Goal: Task Accomplishment & Management: Complete application form

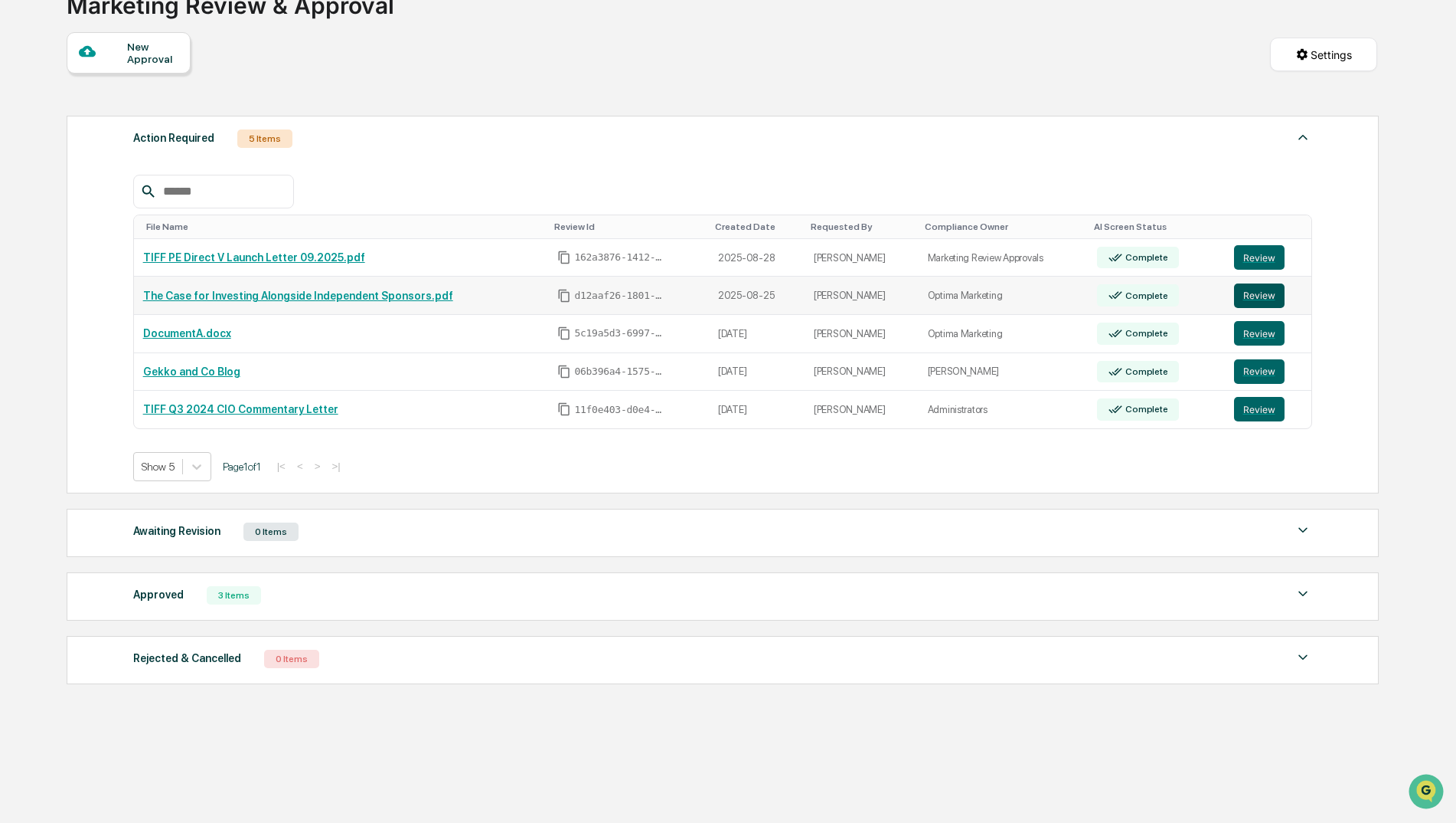
click at [1253, 289] on button "Review" at bounding box center [1259, 296] width 51 height 25
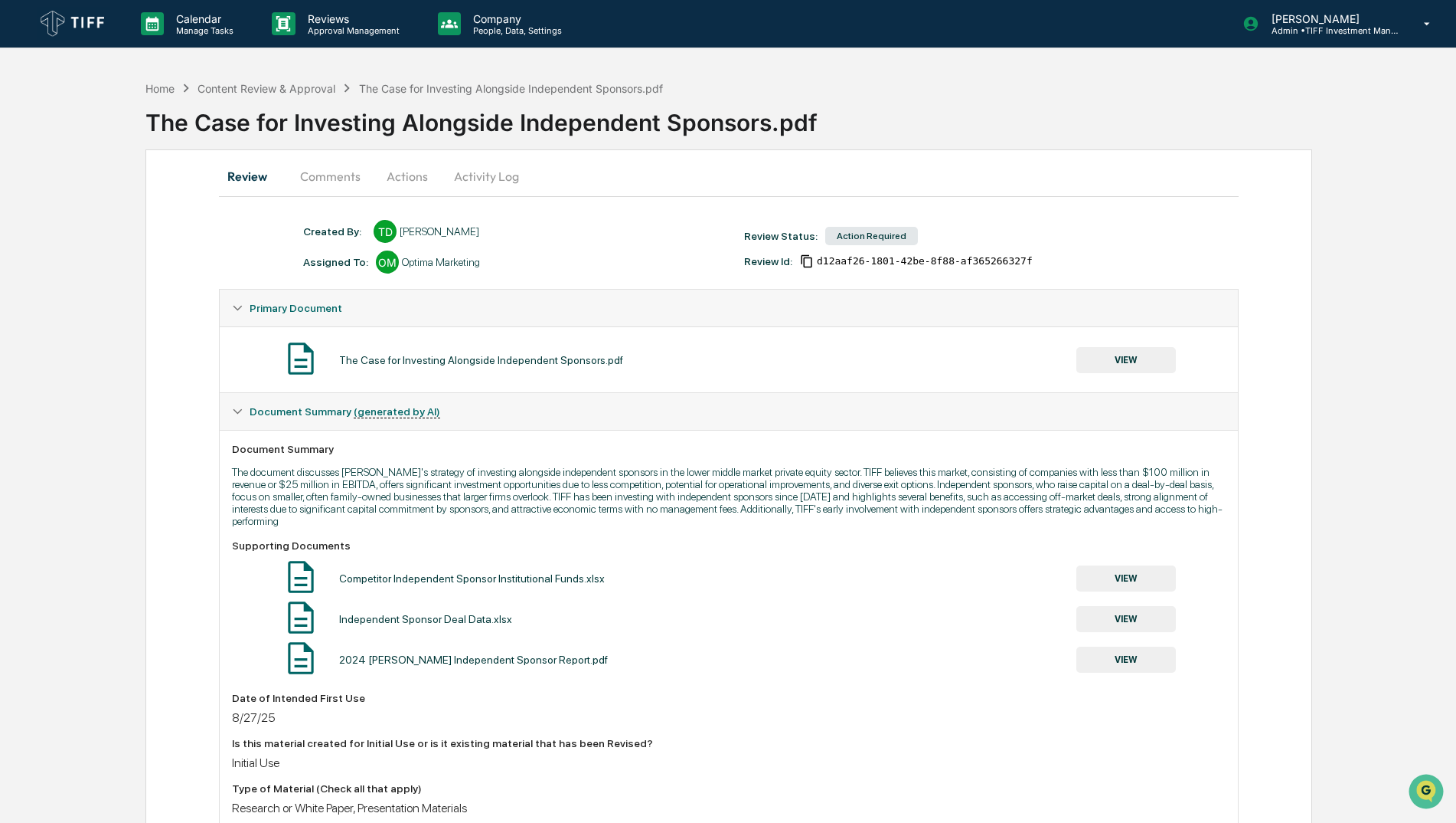
click at [1144, 360] on button "VIEW" at bounding box center [1127, 360] width 100 height 26
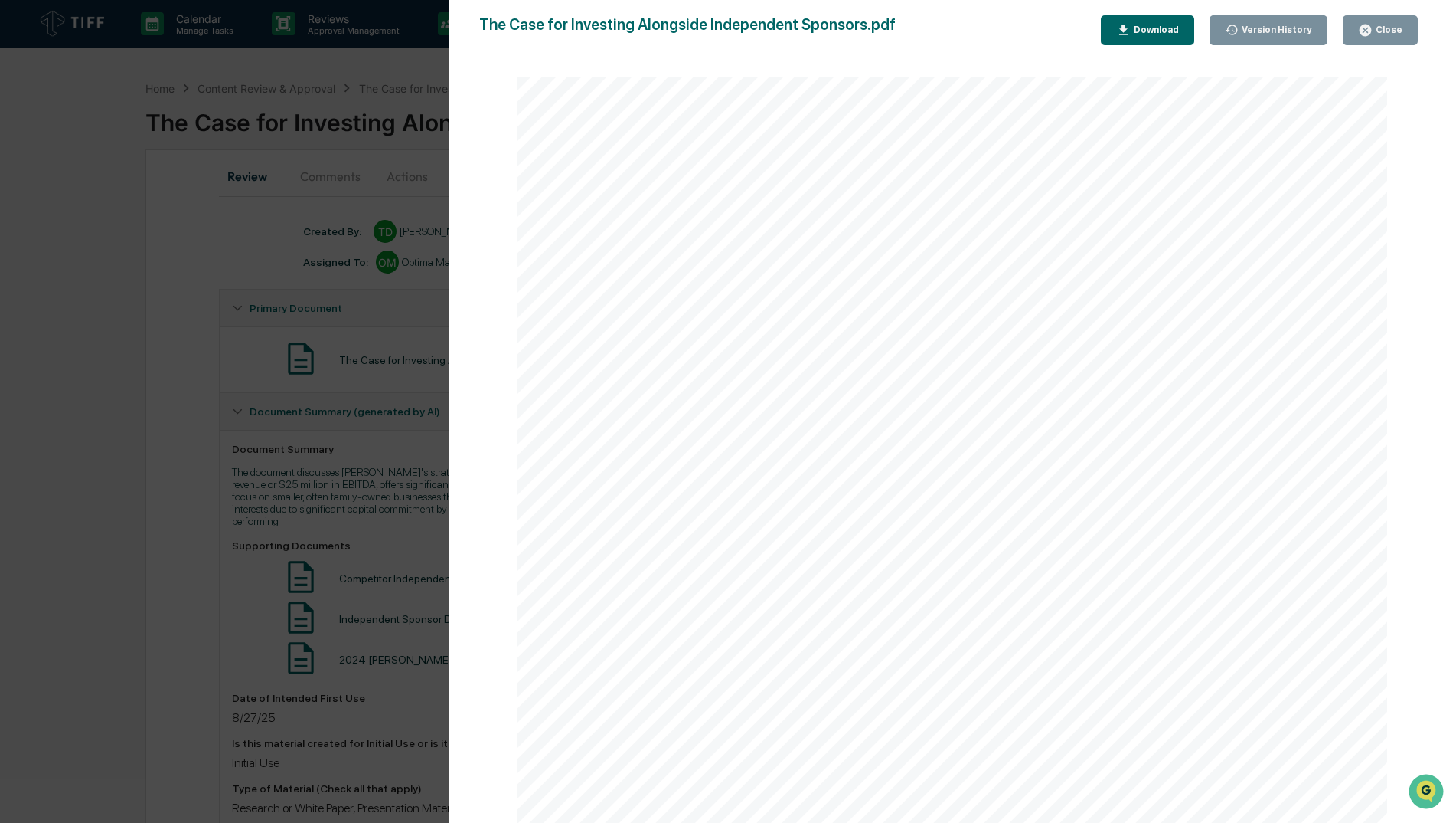
click at [1380, 47] on div "The Case for Investing Alongside Independent Sponsors.pdf Close Version History…" at bounding box center [952, 427] width 946 height 823
click at [1388, 25] on div "Close" at bounding box center [1387, 30] width 30 height 10
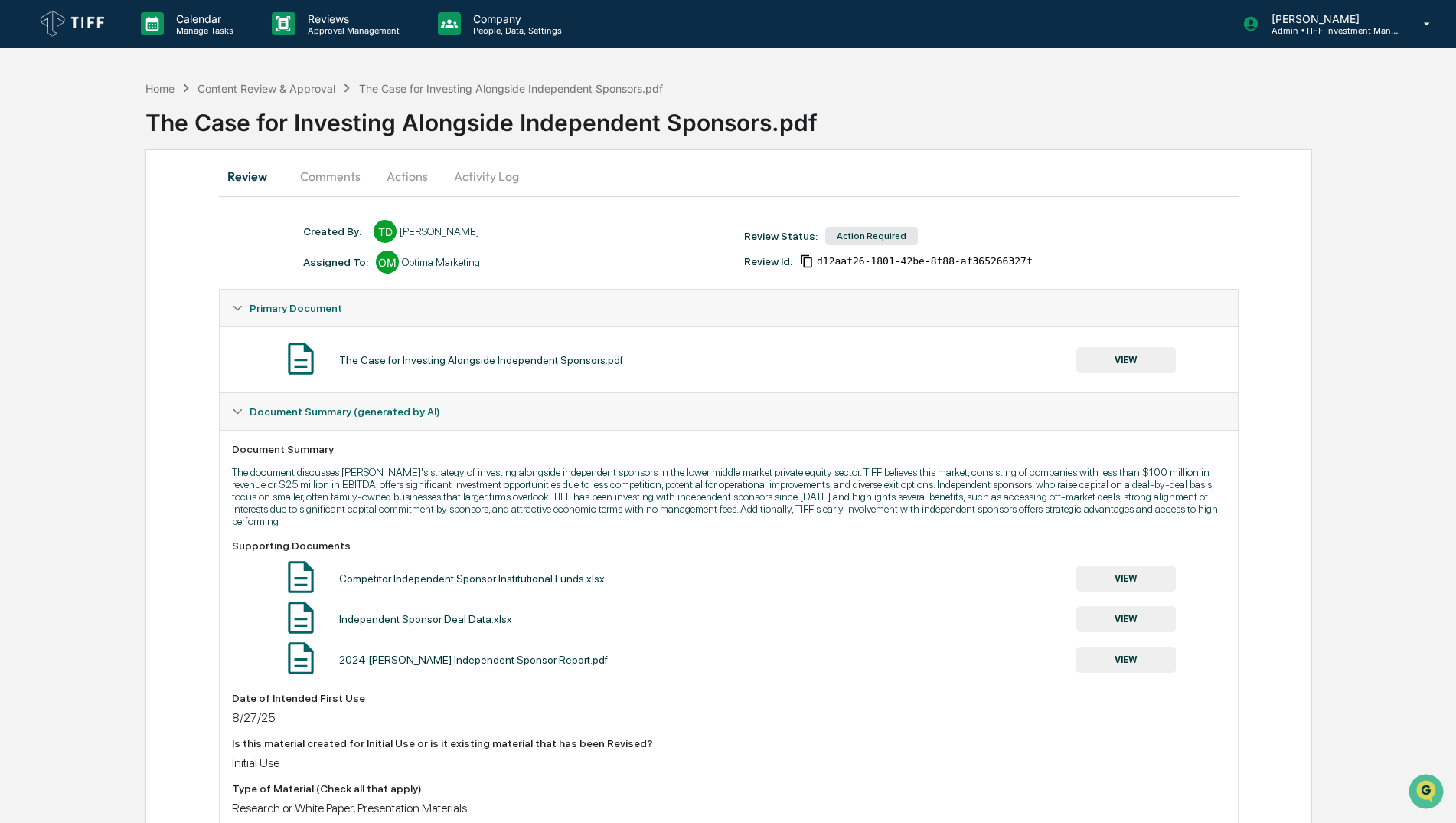
click at [1146, 176] on div "Review Comments Actions Activity Log" at bounding box center [729, 176] width 1019 height 37
click at [868, 235] on div "Action Required" at bounding box center [872, 236] width 93 height 18
click at [333, 181] on button "Comments" at bounding box center [330, 176] width 85 height 37
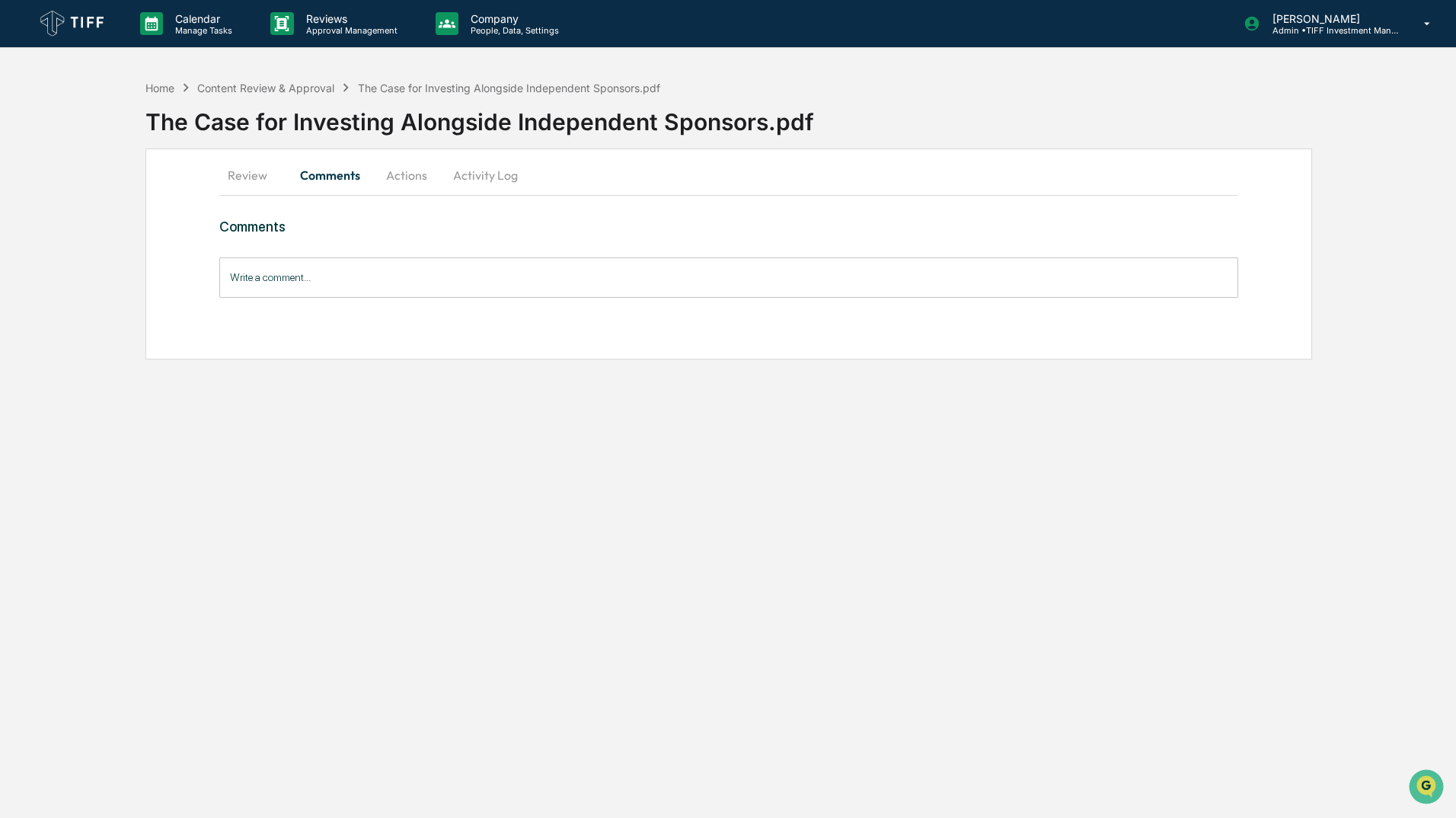
click at [410, 177] on button "Actions" at bounding box center [407, 175] width 68 height 37
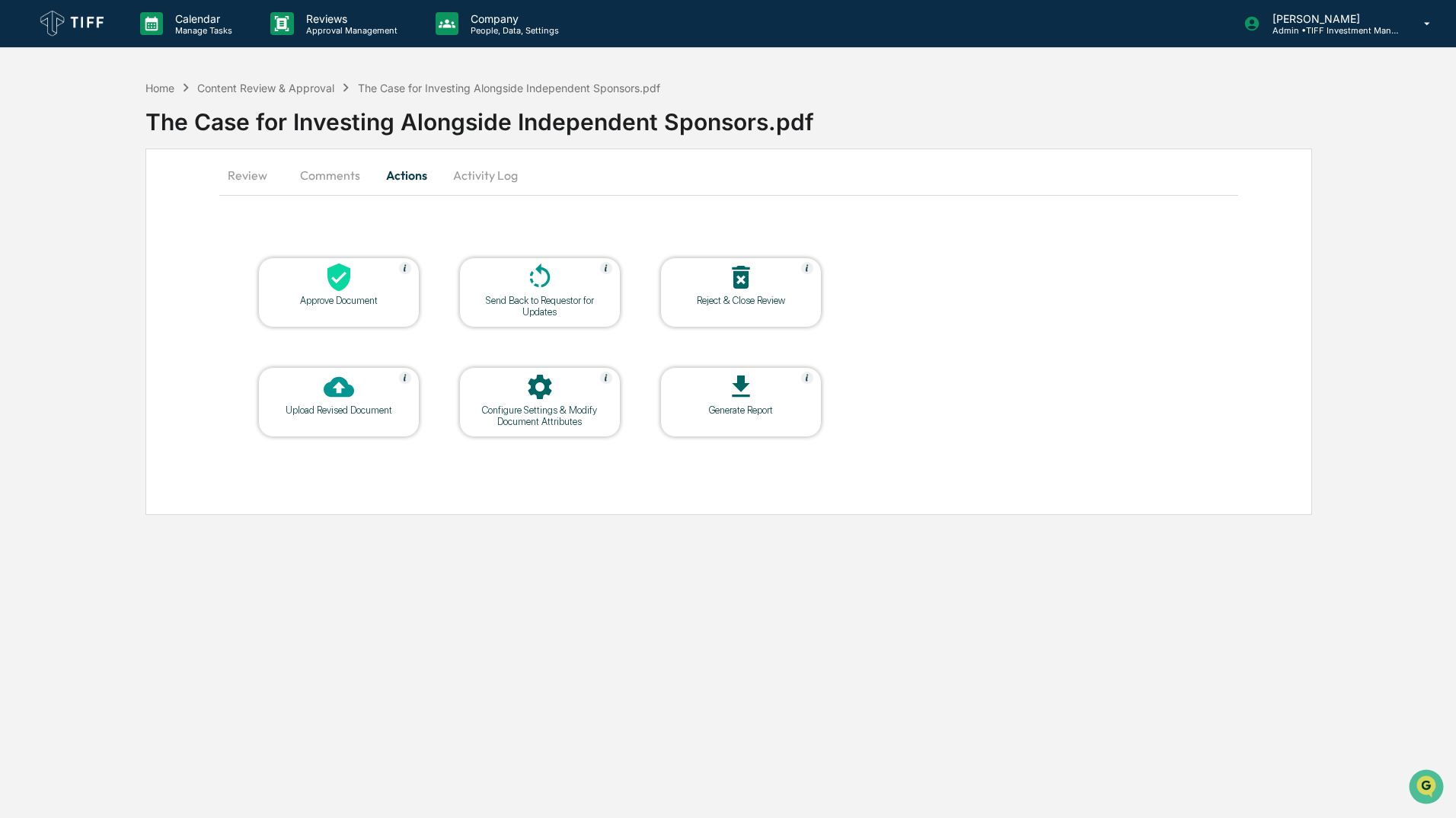
click at [504, 170] on button "Activity Log" at bounding box center [486, 175] width 89 height 37
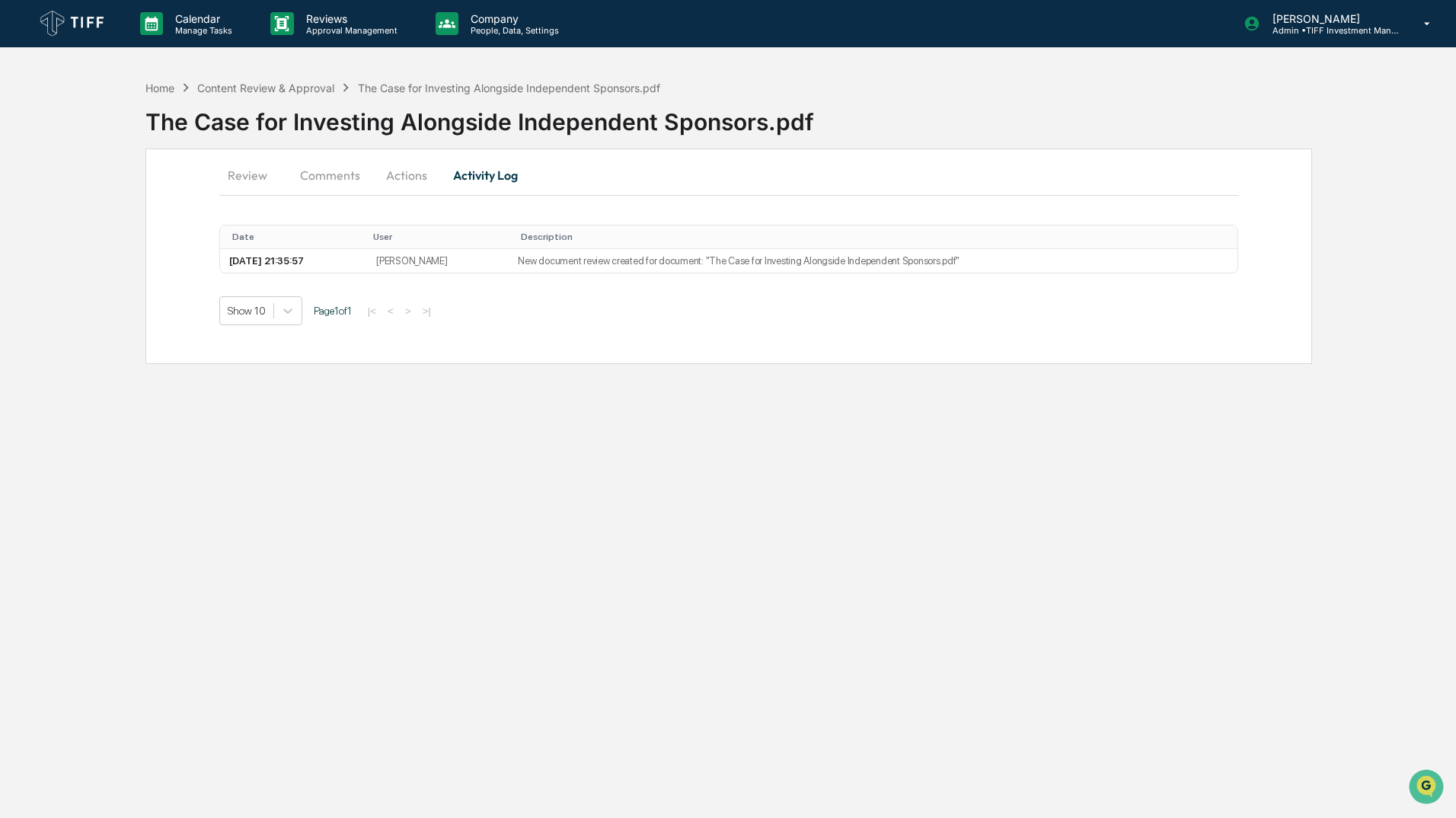
click at [410, 174] on button "Actions" at bounding box center [407, 175] width 68 height 37
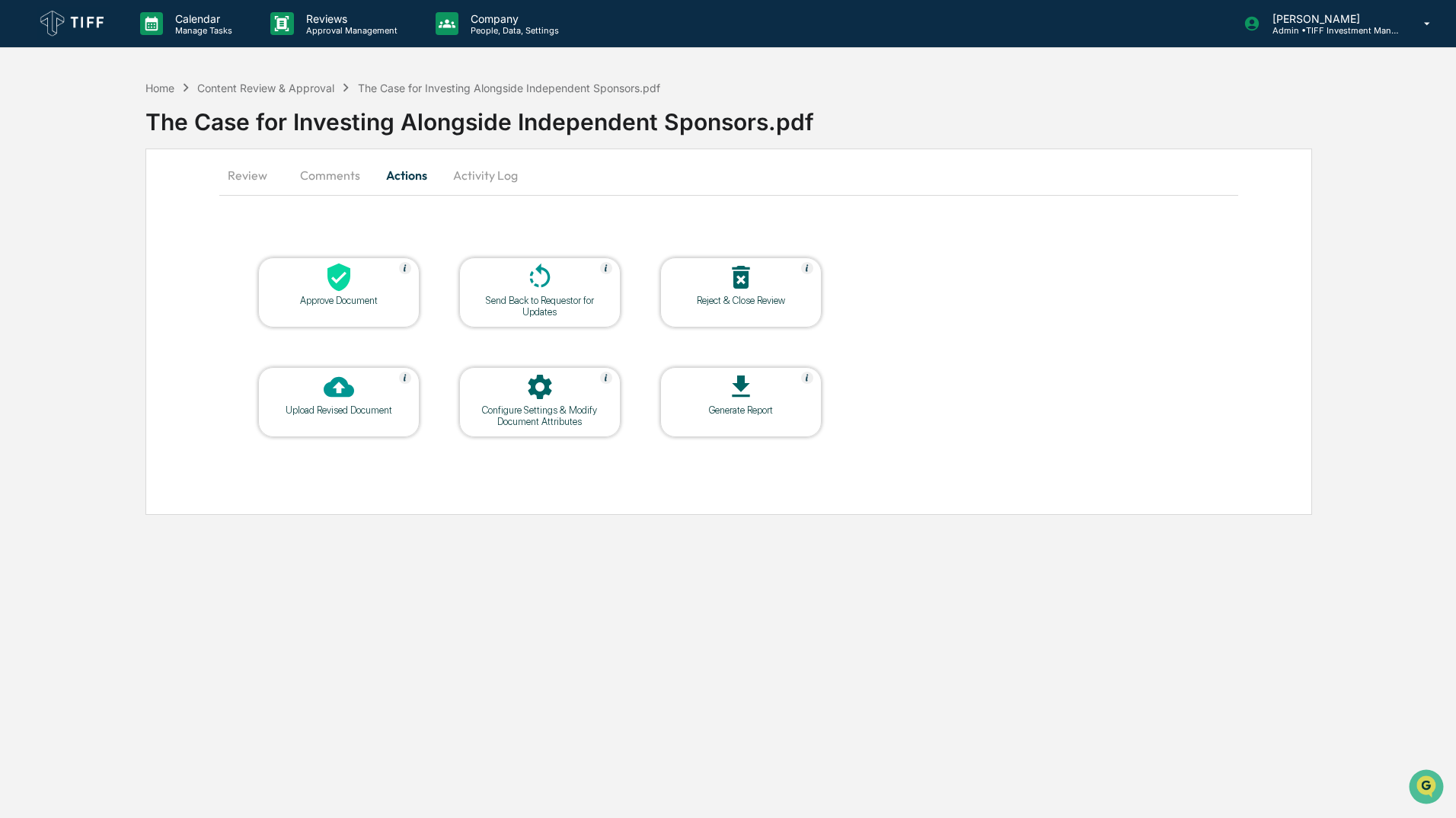
click at [338, 174] on button "Comments" at bounding box center [330, 175] width 85 height 37
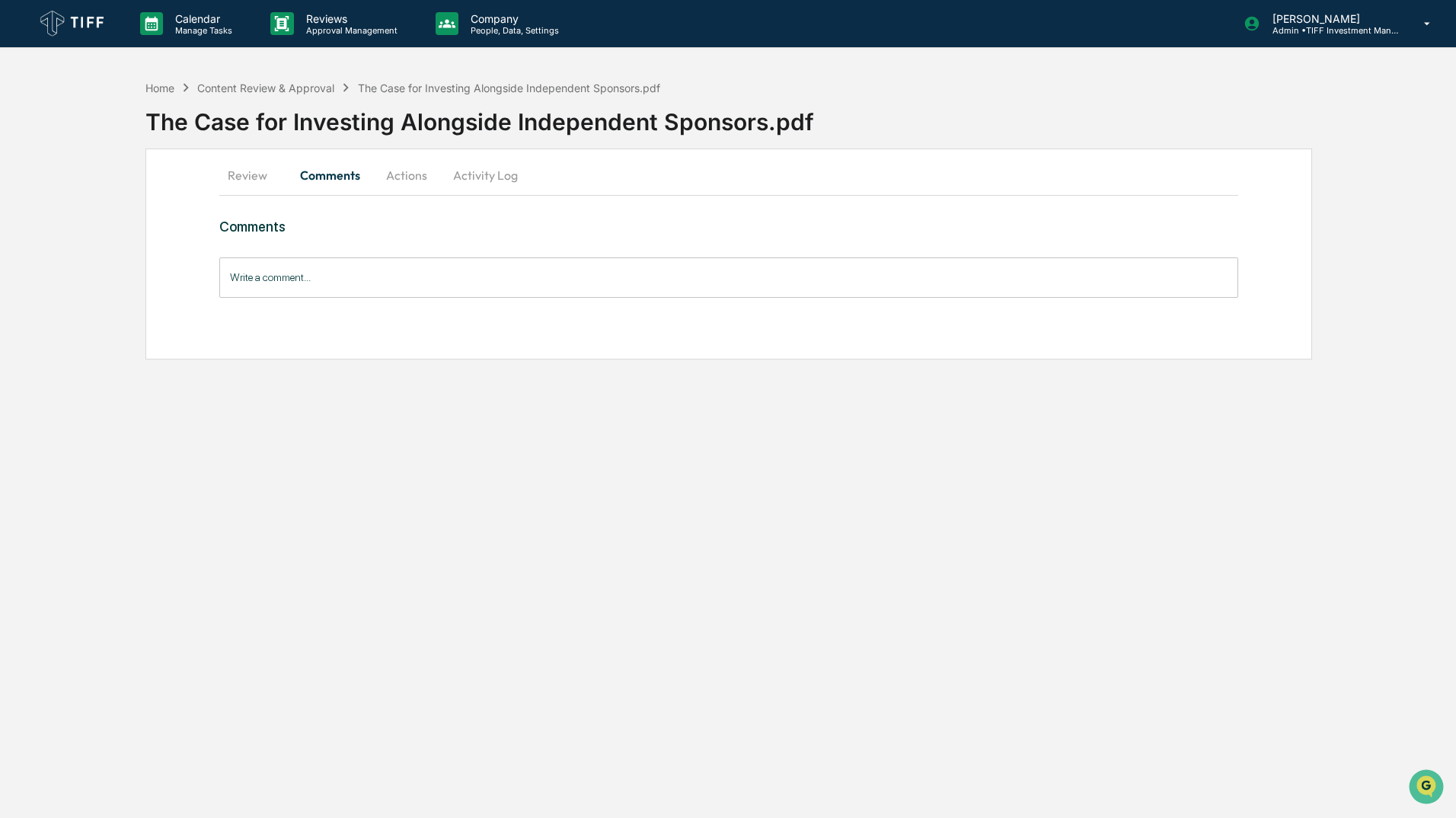
drag, startPoint x: 247, startPoint y: 168, endPoint x: 547, endPoint y: 181, distance: 300.3
click at [248, 168] on button "Review" at bounding box center [254, 175] width 68 height 37
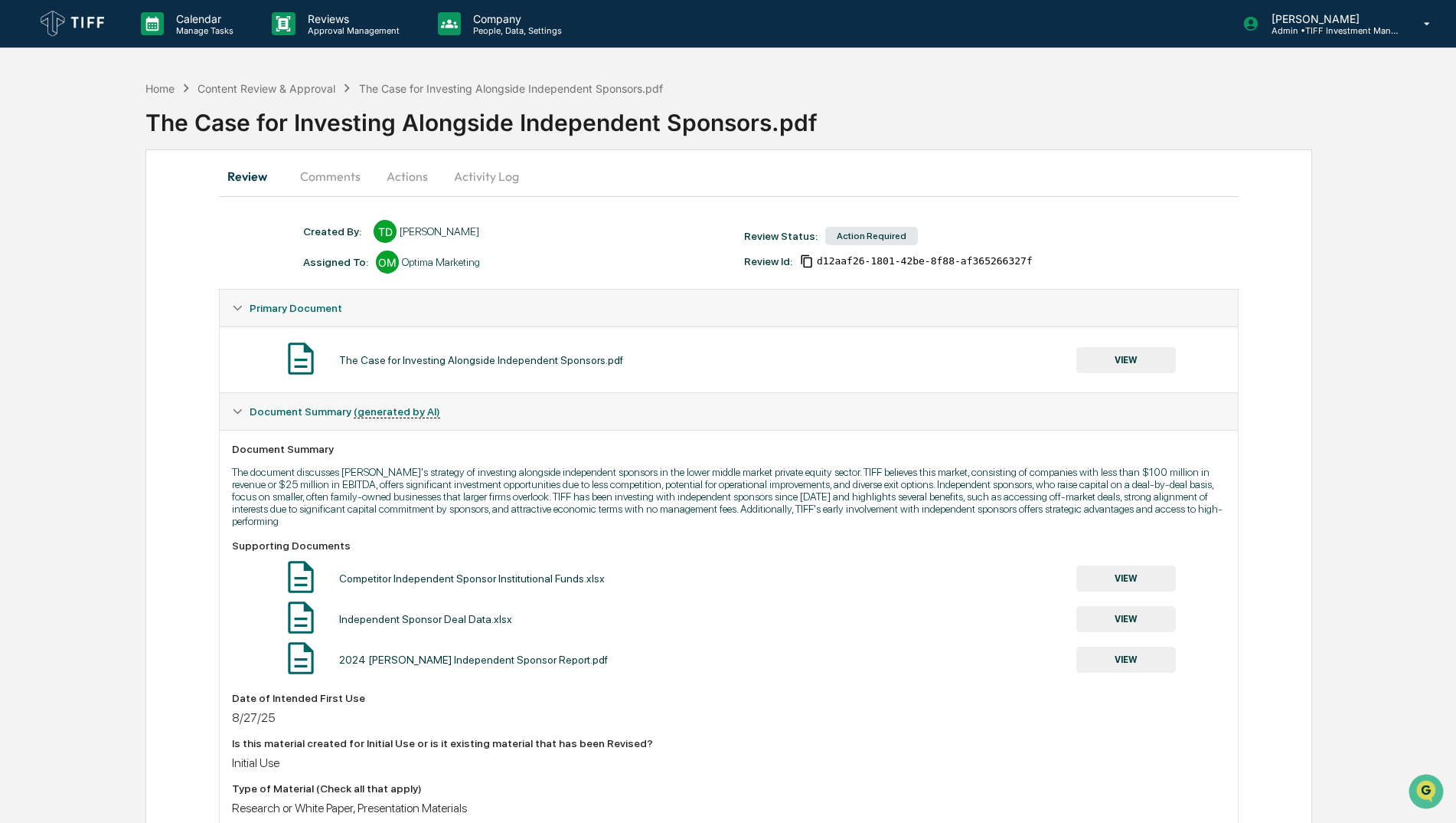
click at [503, 179] on button "Activity Log" at bounding box center [486, 176] width 89 height 37
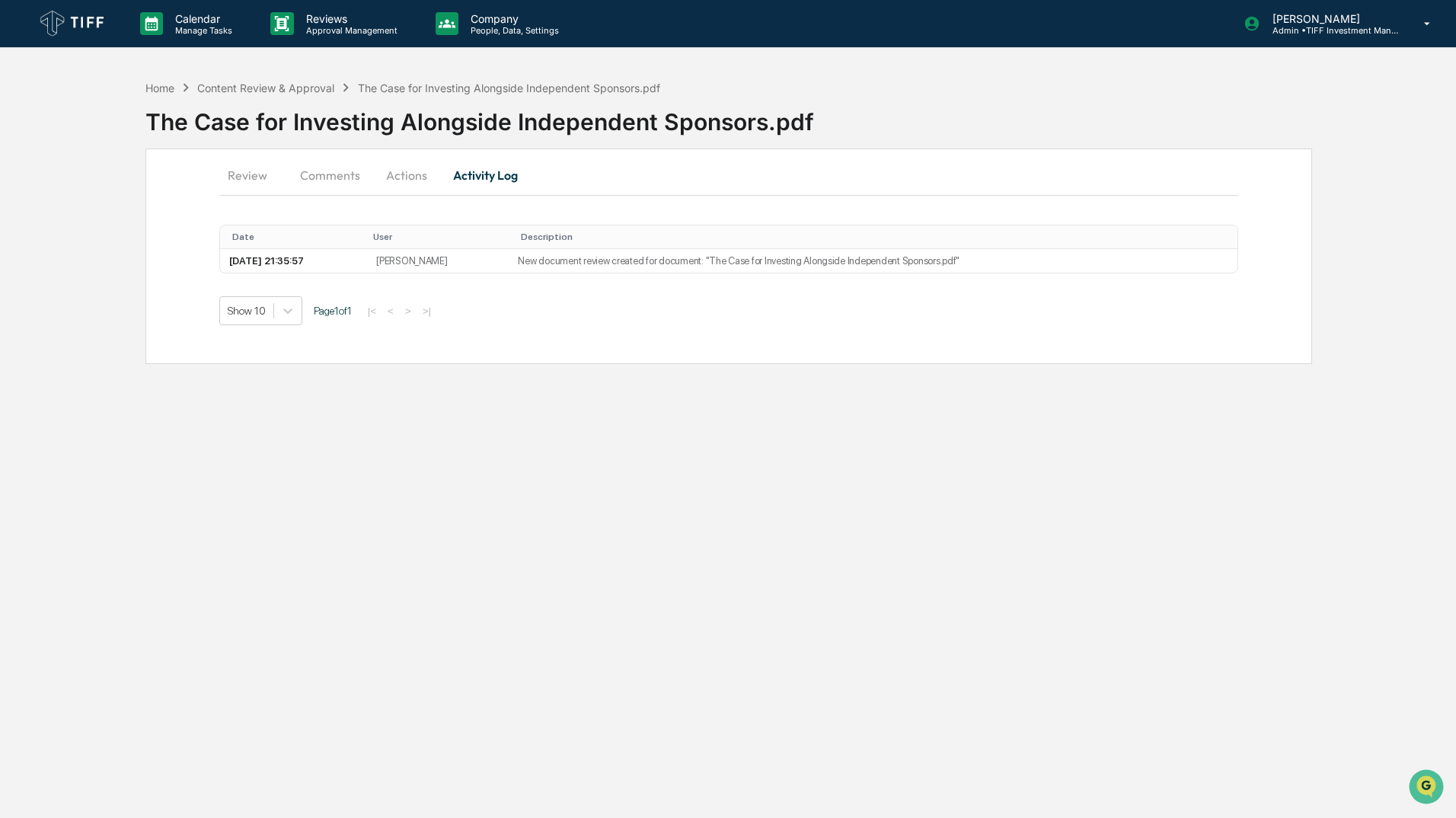
click at [394, 183] on button "Actions" at bounding box center [407, 175] width 68 height 37
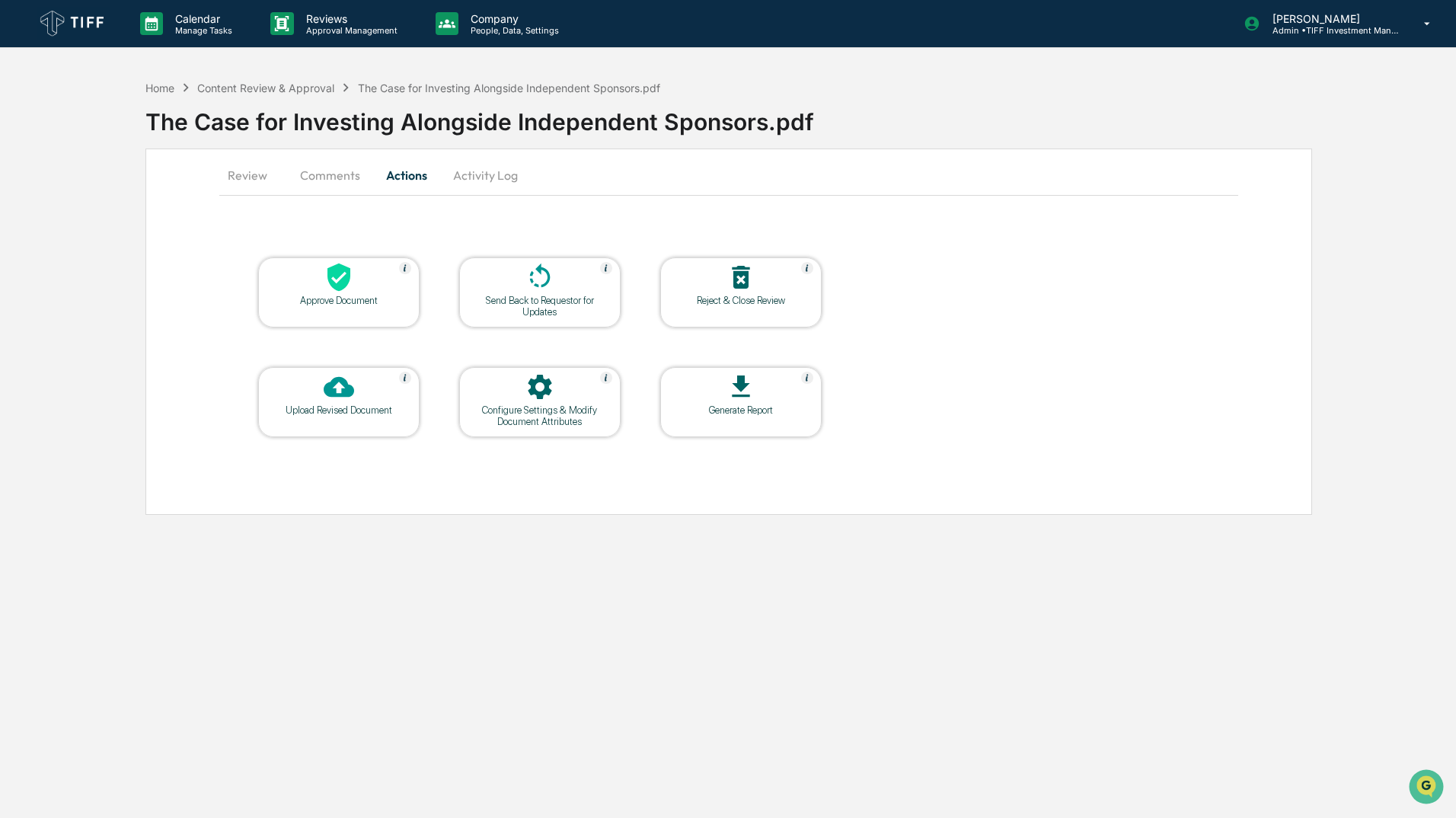
click at [338, 173] on button "Comments" at bounding box center [330, 175] width 85 height 37
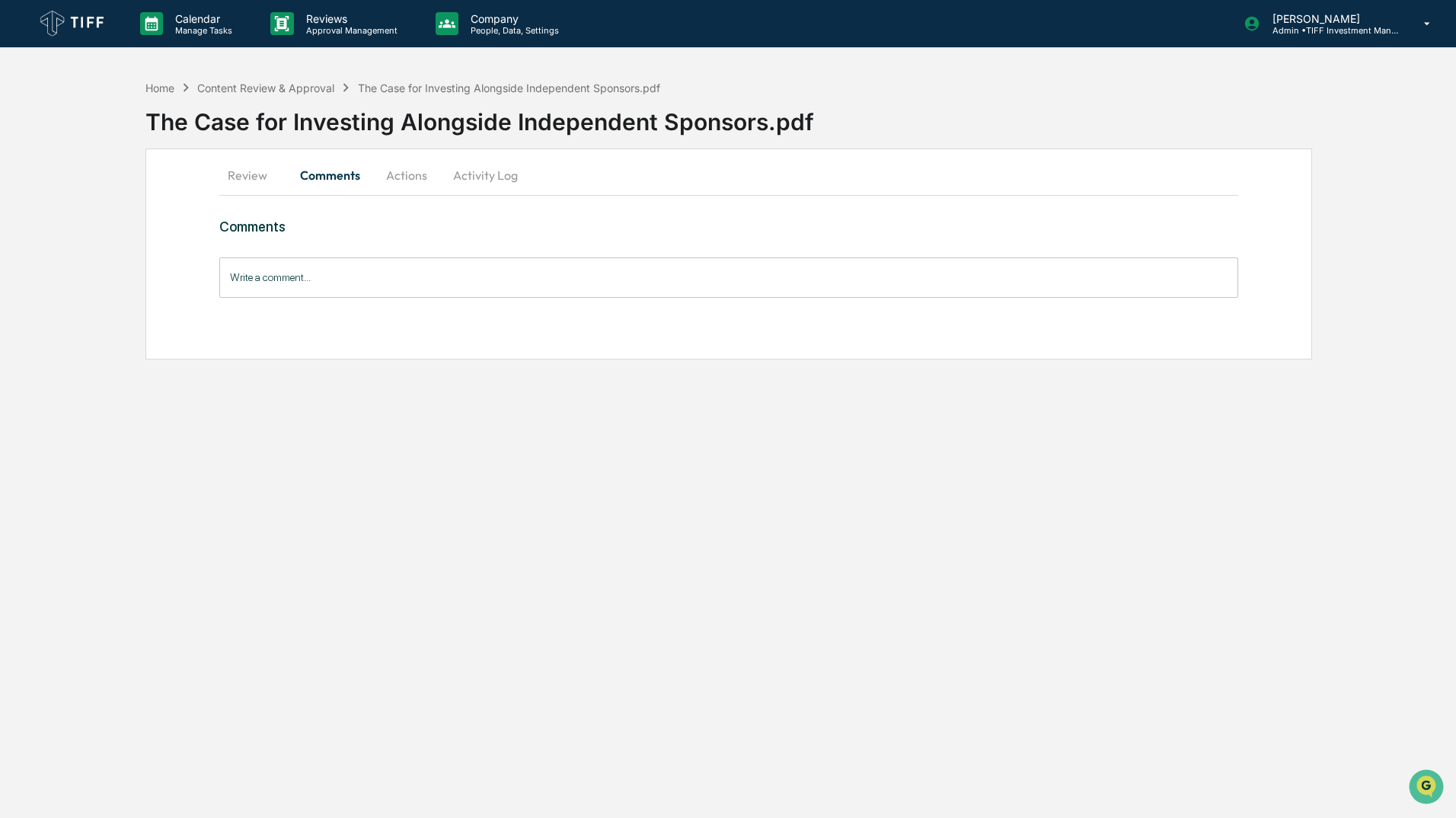
click at [247, 177] on button "Review" at bounding box center [254, 175] width 68 height 37
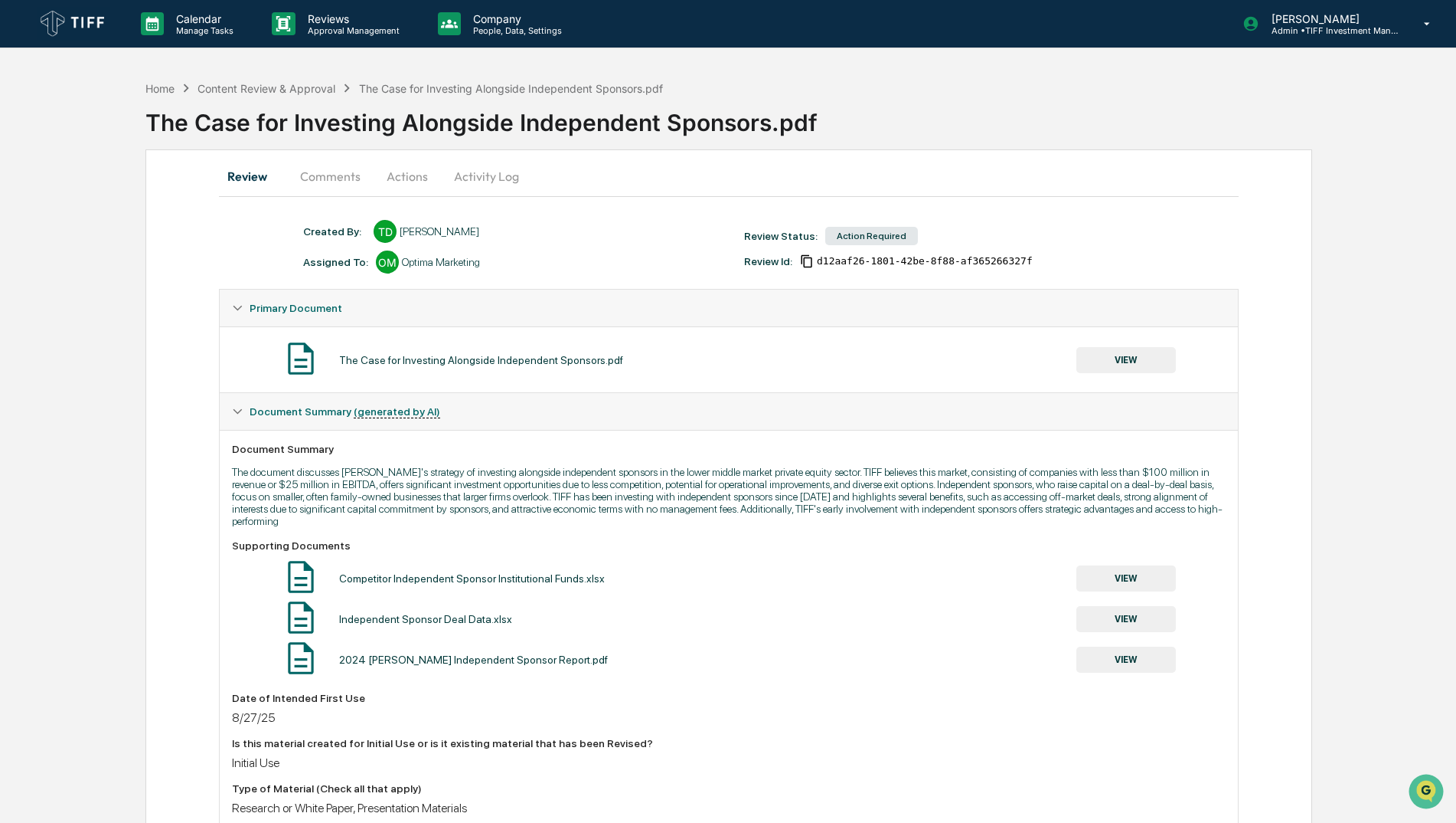
click at [355, 28] on p "Approval Management" at bounding box center [352, 30] width 112 height 10
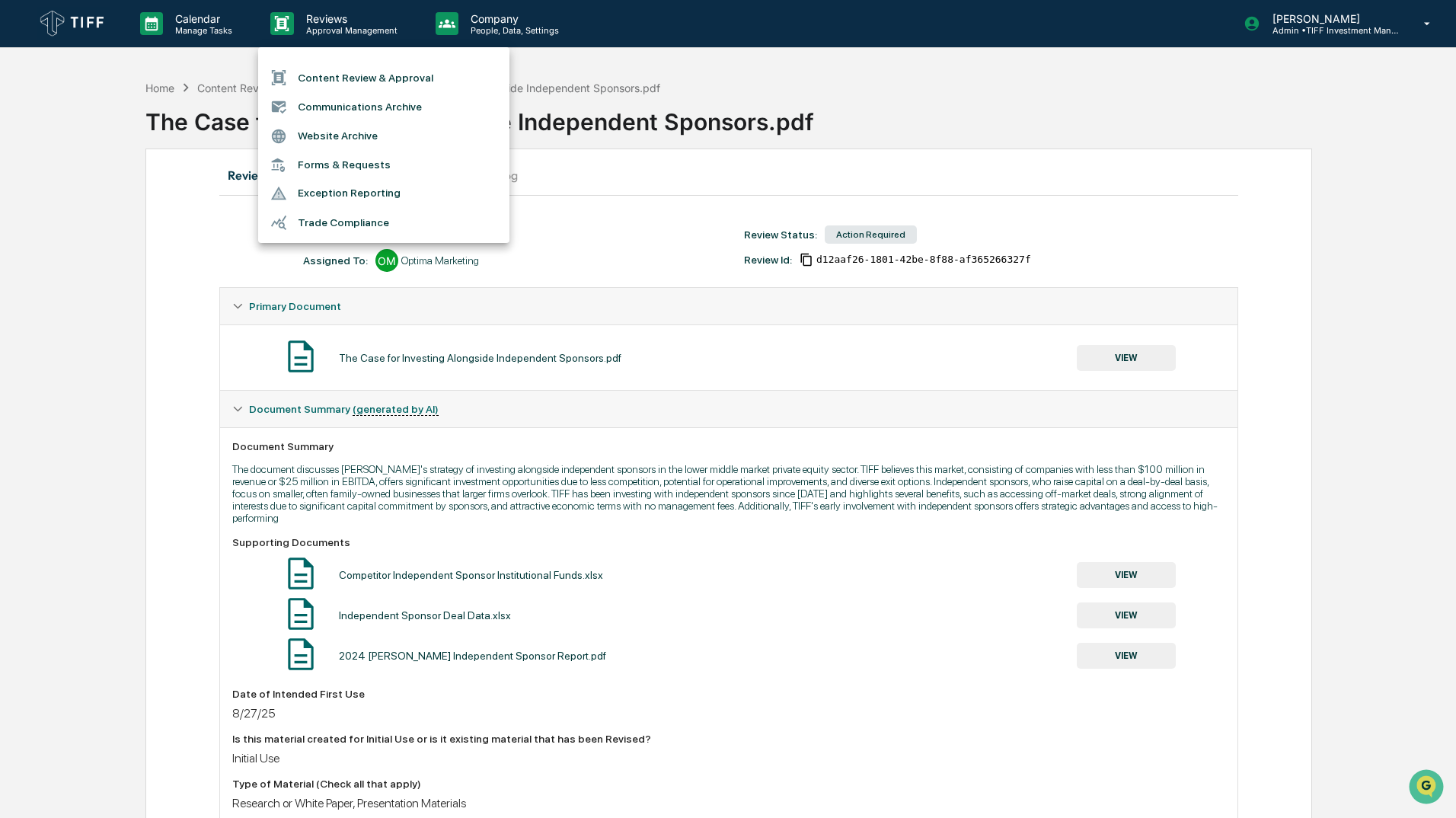
click at [383, 74] on li "Content Review & Approval" at bounding box center [384, 78] width 251 height 29
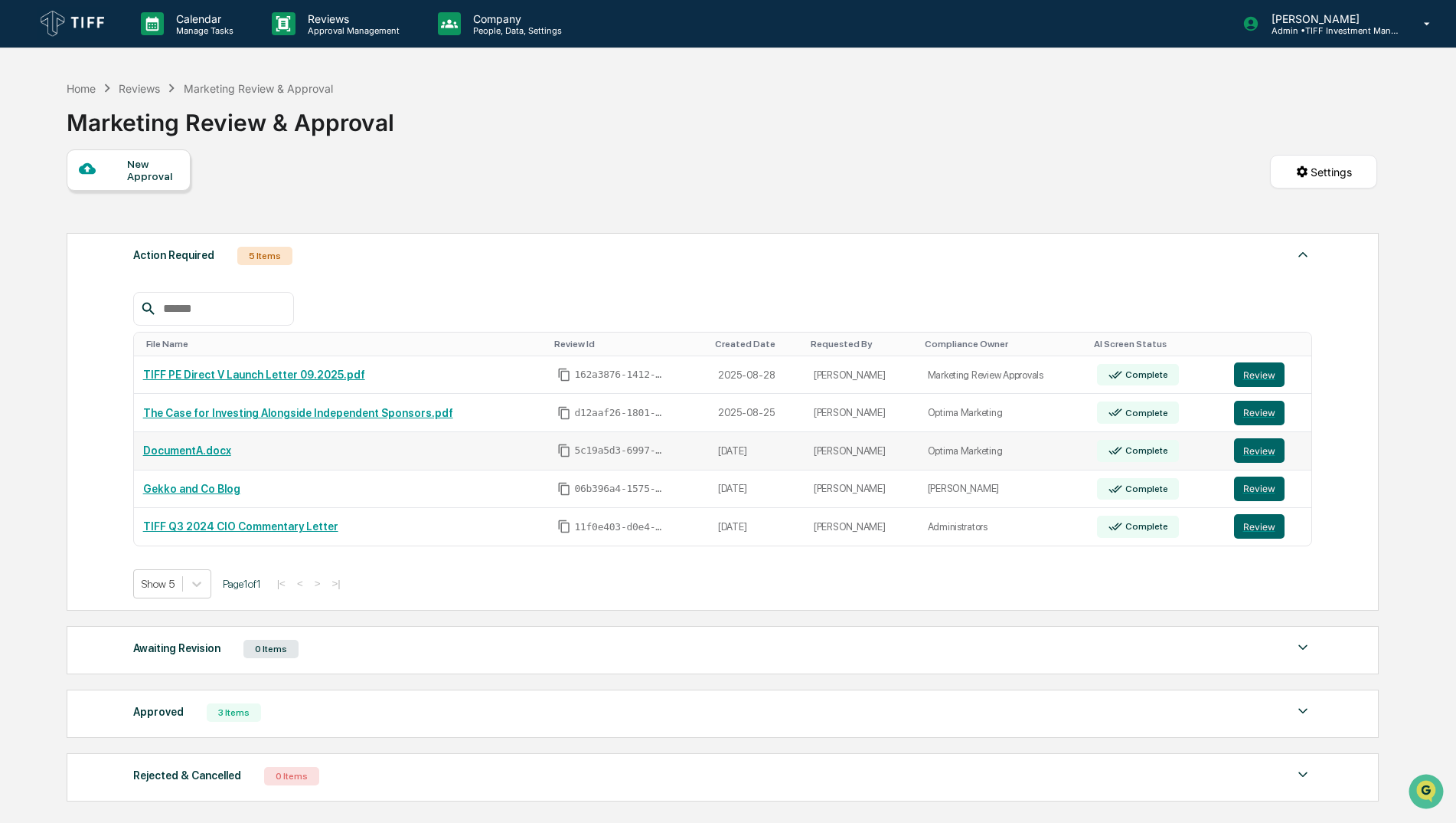
click at [210, 453] on link "DocumentA.docx" at bounding box center [187, 451] width 88 height 12
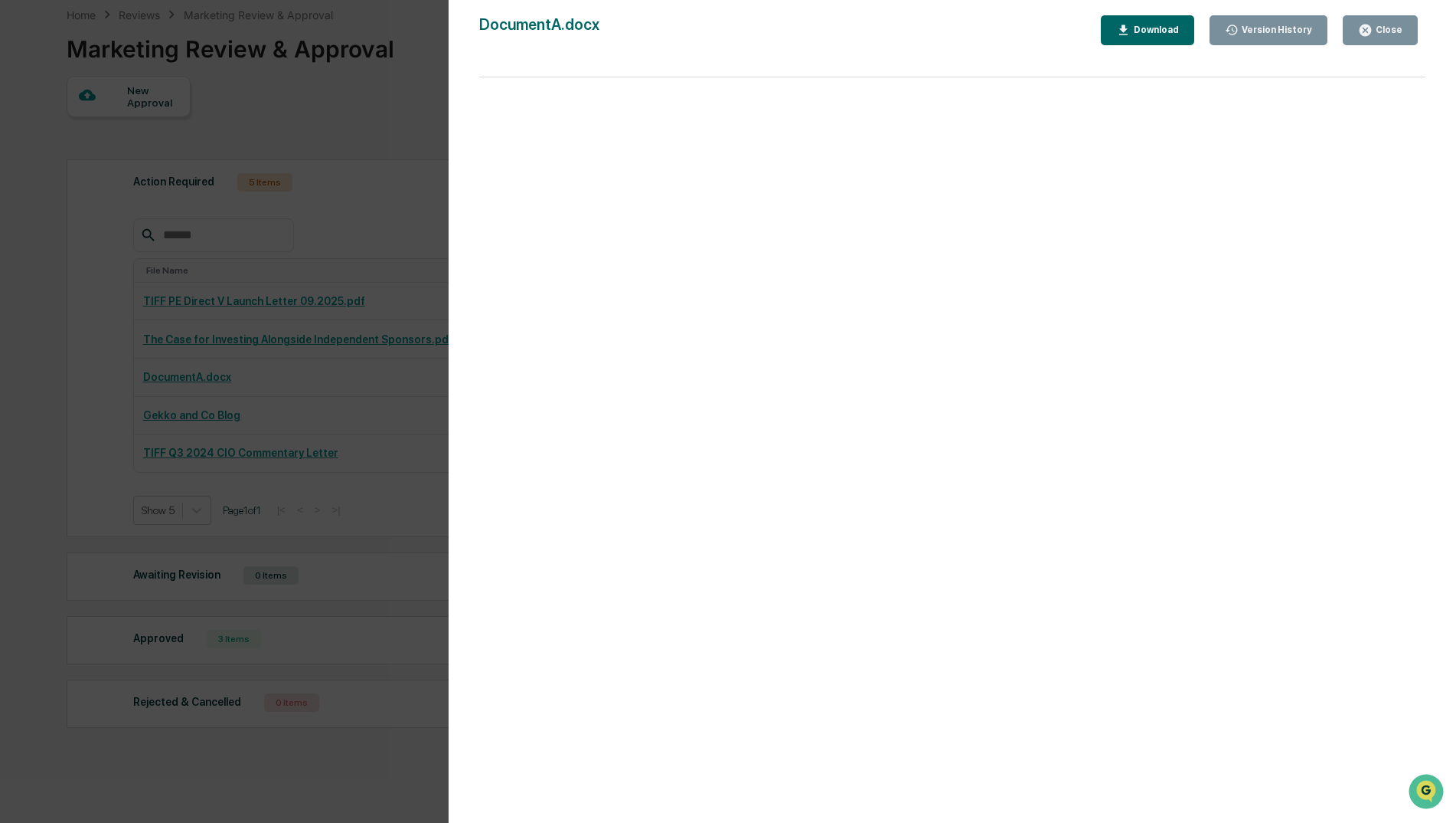
scroll to position [77, 0]
click at [1398, 25] on div "Close" at bounding box center [1387, 30] width 30 height 10
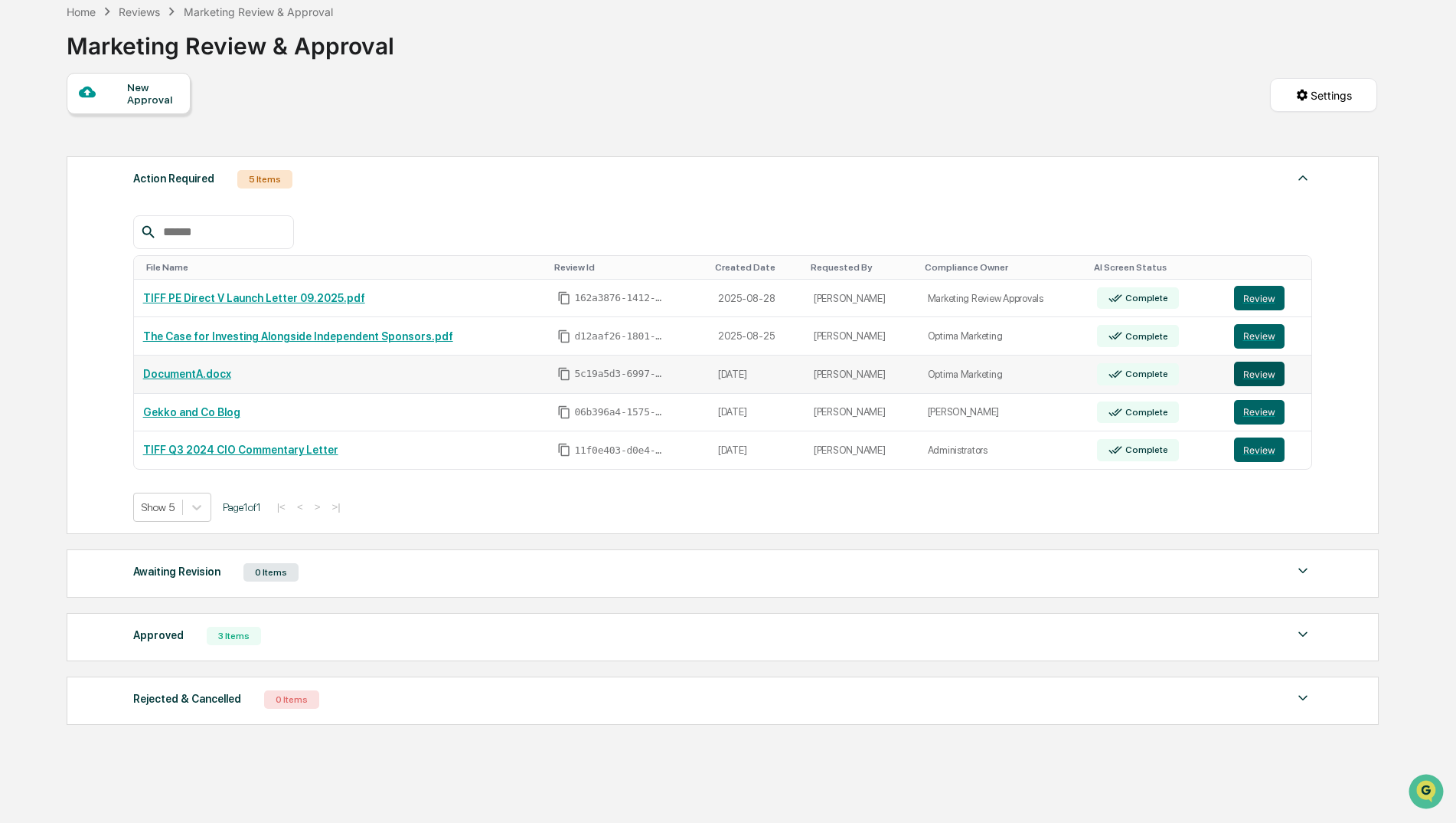
click at [1249, 373] on button "Review" at bounding box center [1259, 374] width 51 height 25
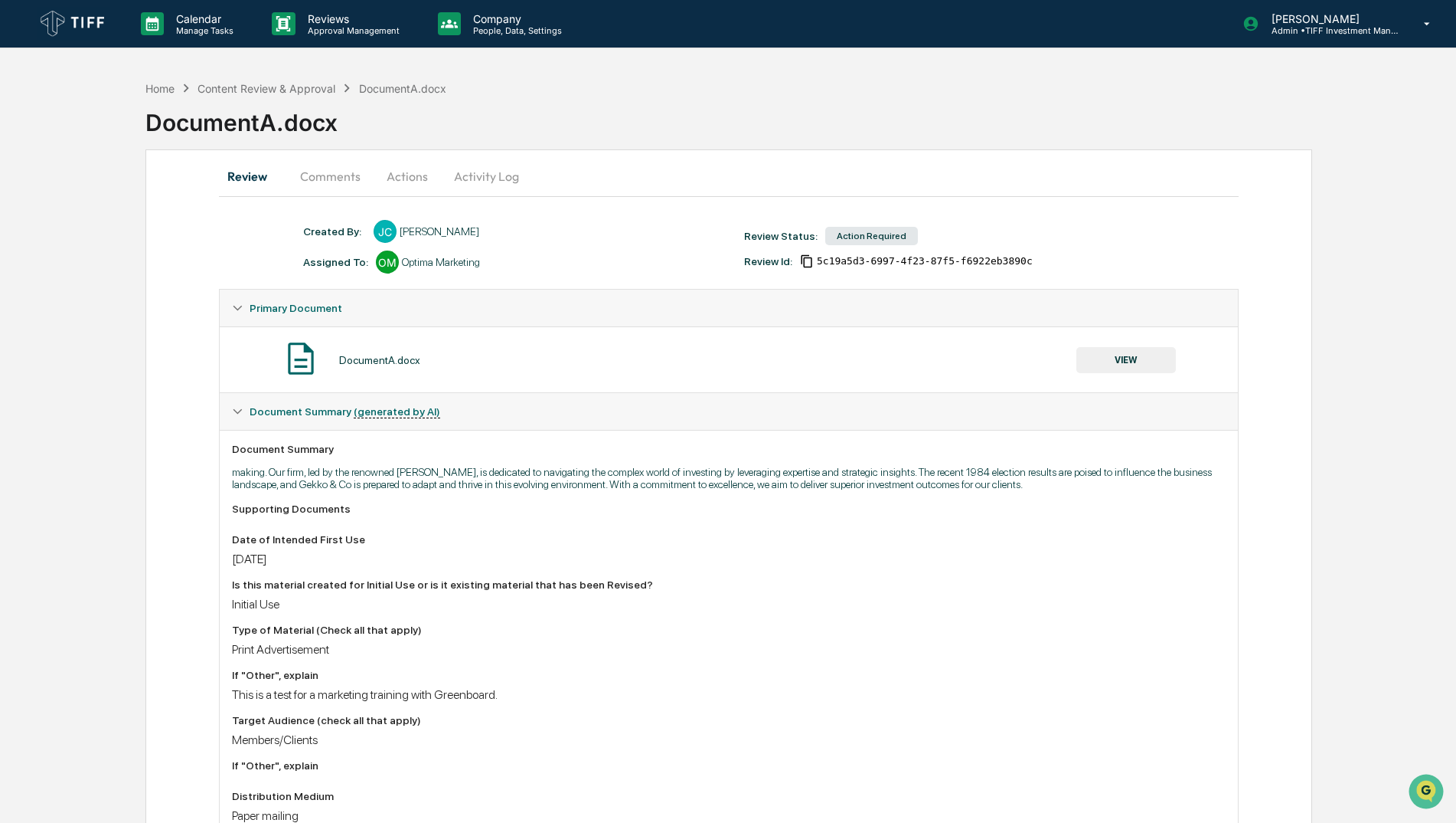
click at [376, 179] on button "Actions" at bounding box center [407, 176] width 69 height 37
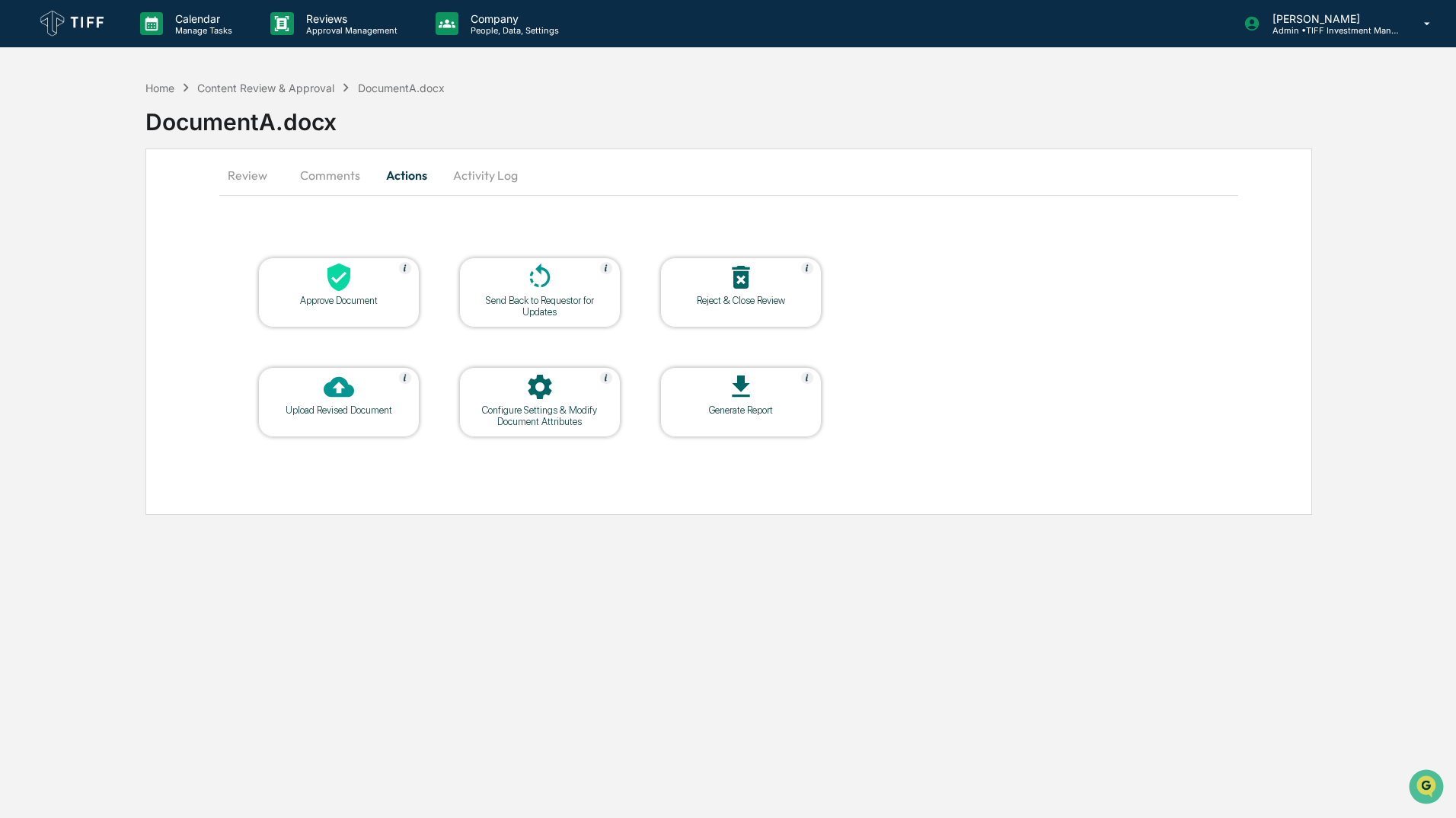
click at [390, 296] on div "Approve Document" at bounding box center [339, 300] width 137 height 11
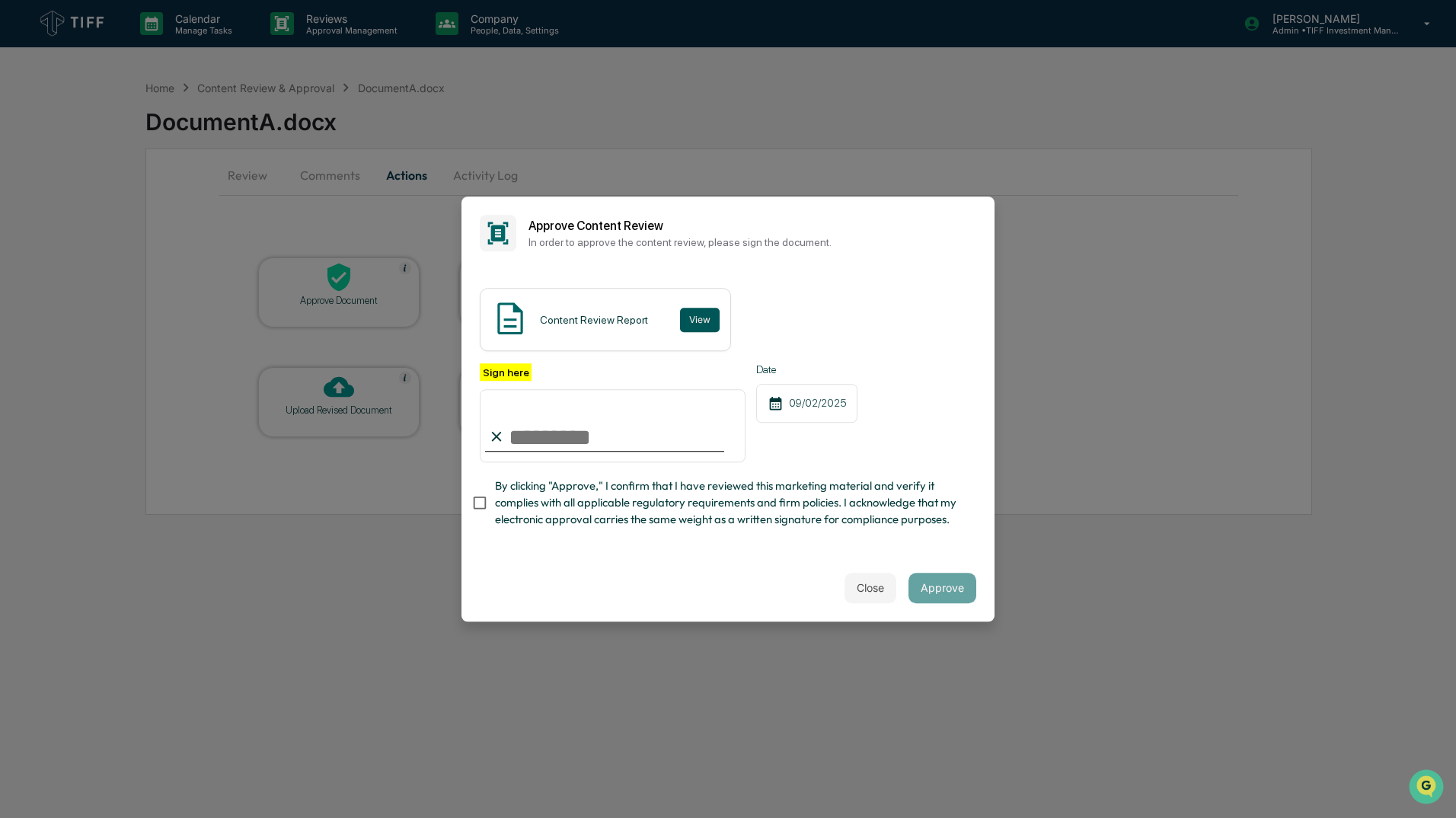
click at [694, 313] on button "View" at bounding box center [700, 320] width 39 height 25
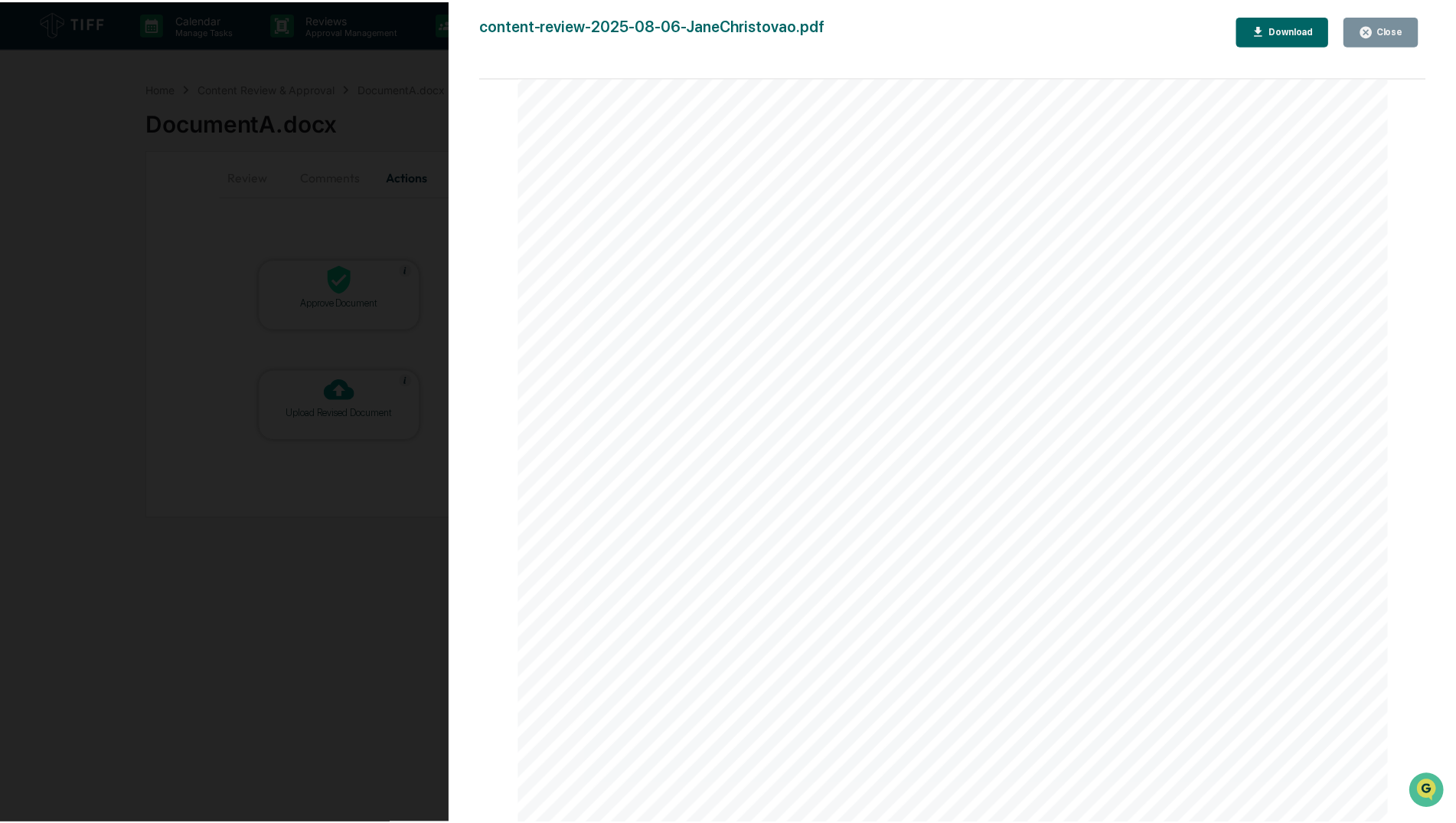
scroll to position [5365, 0]
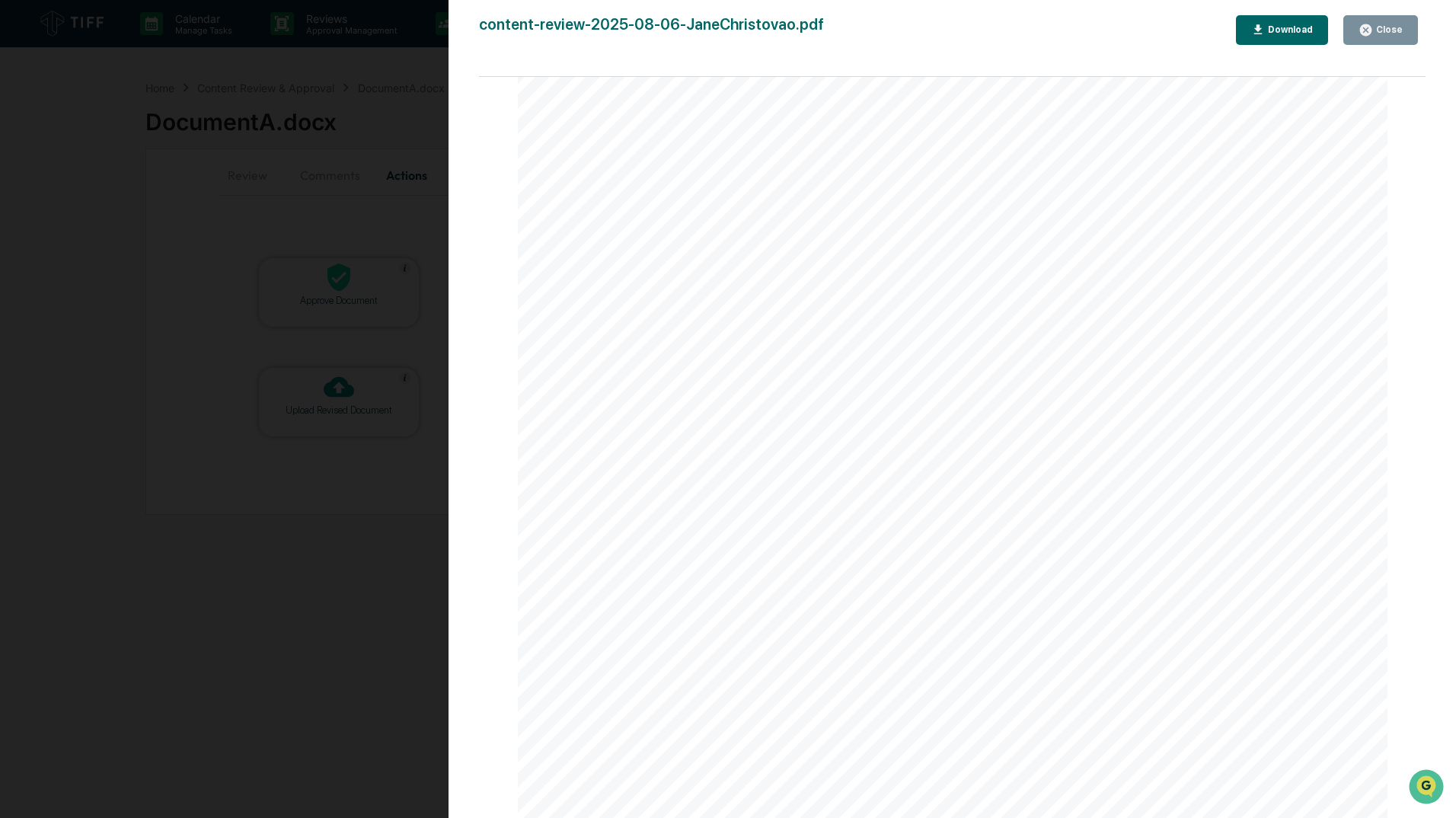
click at [1382, 24] on div "Close" at bounding box center [1381, 30] width 44 height 15
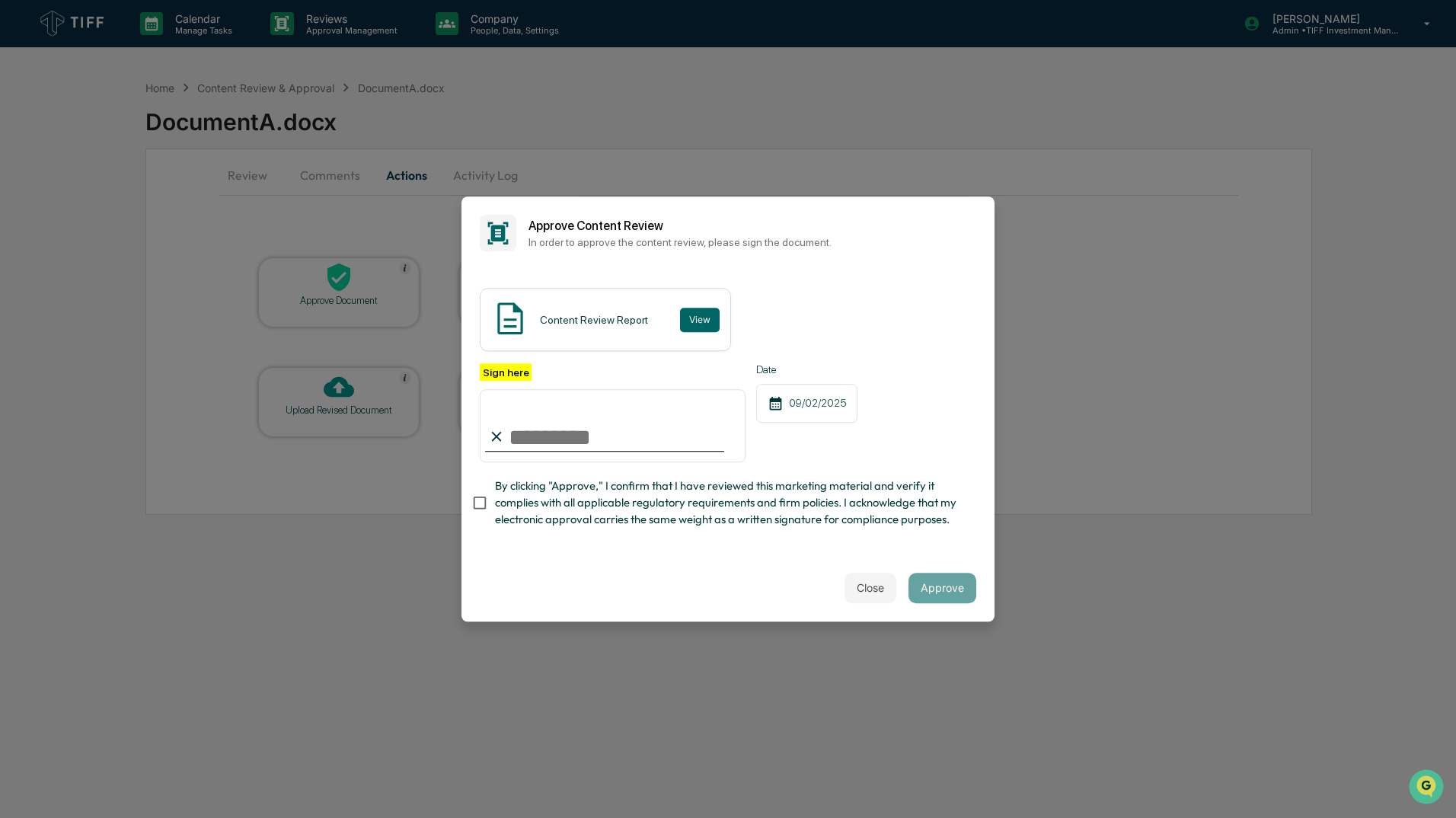
click at [876, 274] on div "Content Review Report View Sign here Date 09/02/2025 By clicking "Approve," I c…" at bounding box center [728, 411] width 533 height 285
click at [545, 448] on input "Sign here" at bounding box center [612, 426] width 266 height 74
type input "**********"
click at [952, 568] on div "Close Approve" at bounding box center [728, 588] width 533 height 67
click at [958, 597] on button "Approve" at bounding box center [942, 588] width 68 height 31
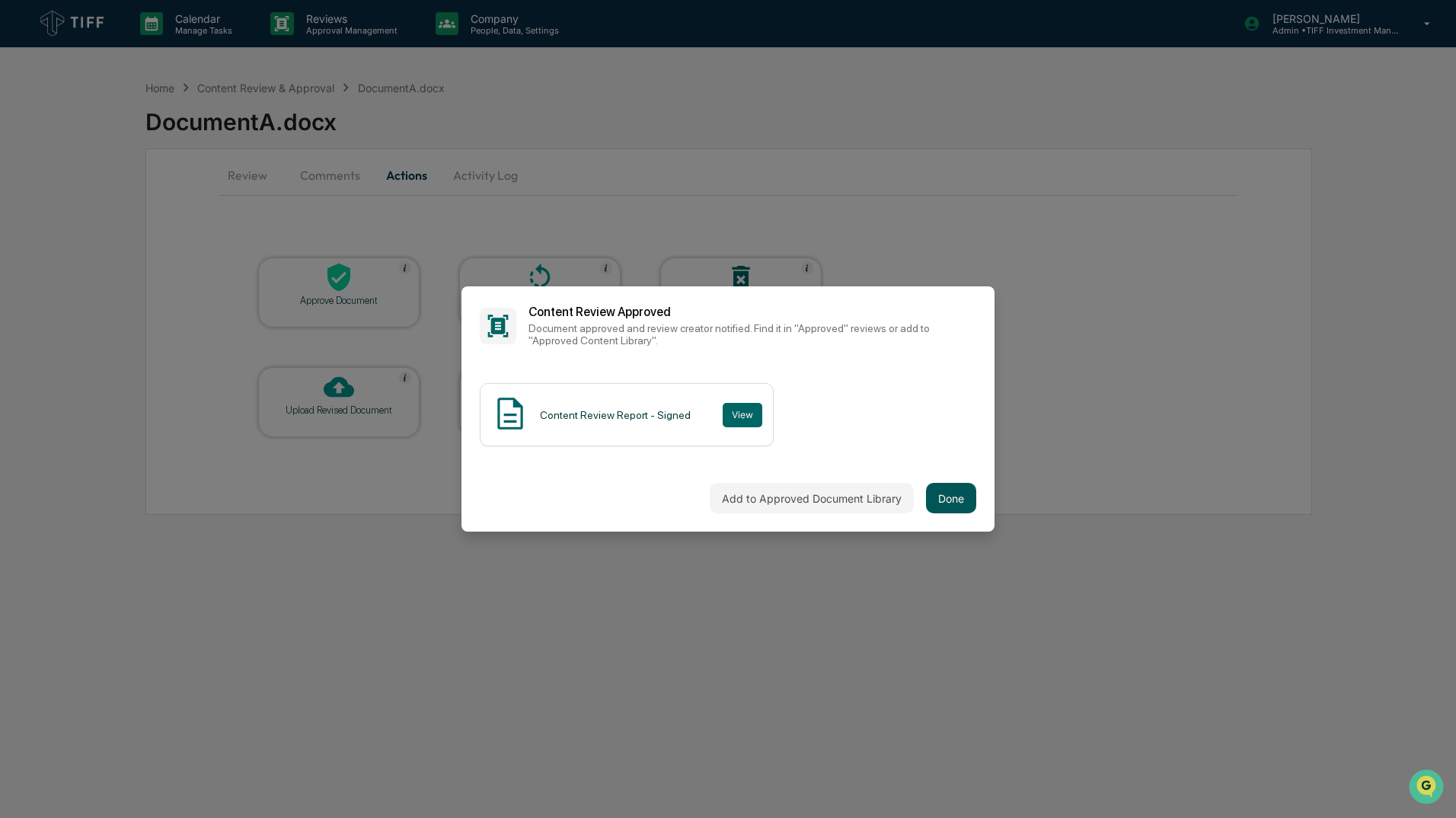
click at [960, 483] on button "Done" at bounding box center [951, 498] width 50 height 31
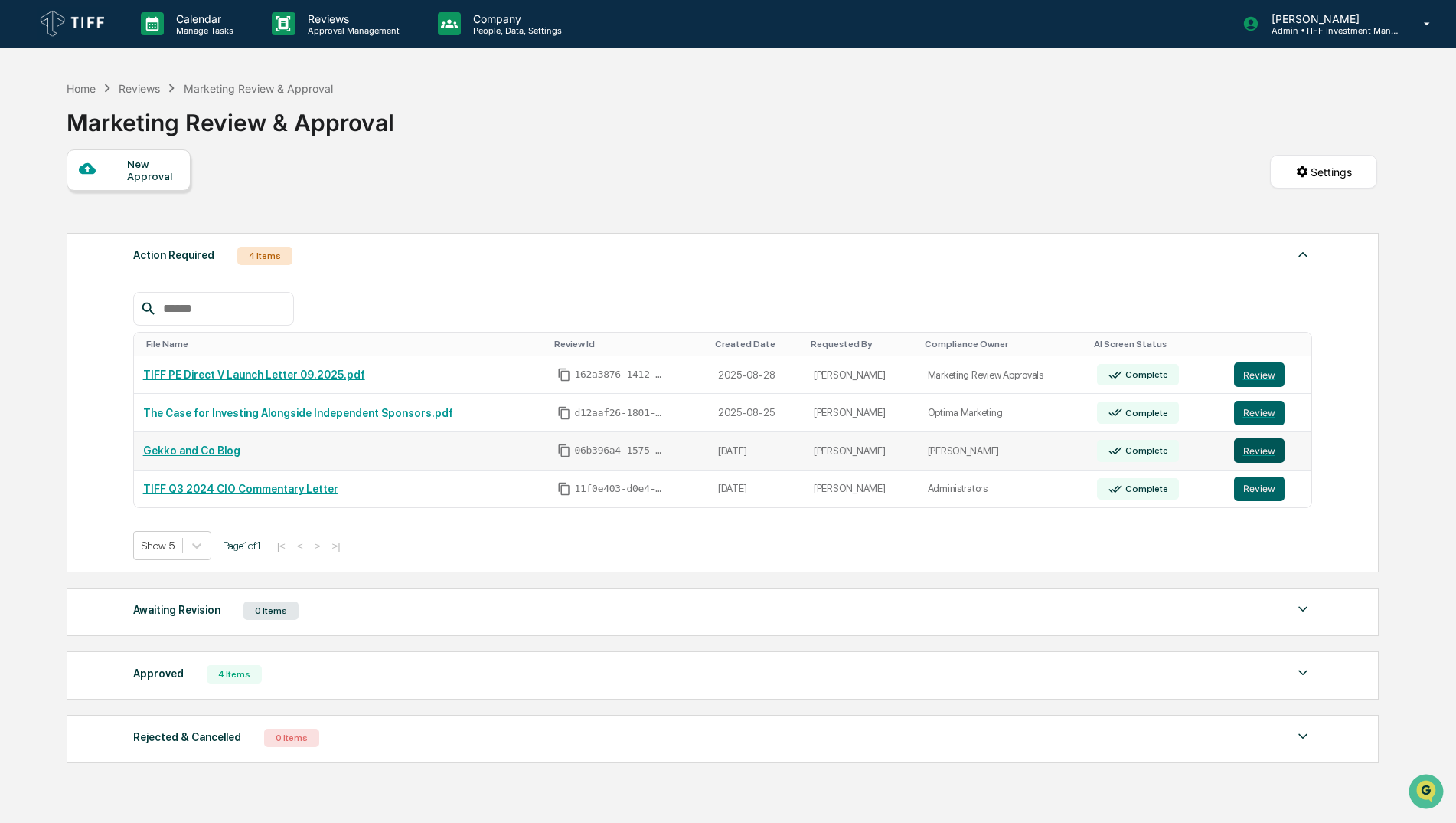
click at [1256, 453] on button "Review" at bounding box center [1259, 451] width 51 height 25
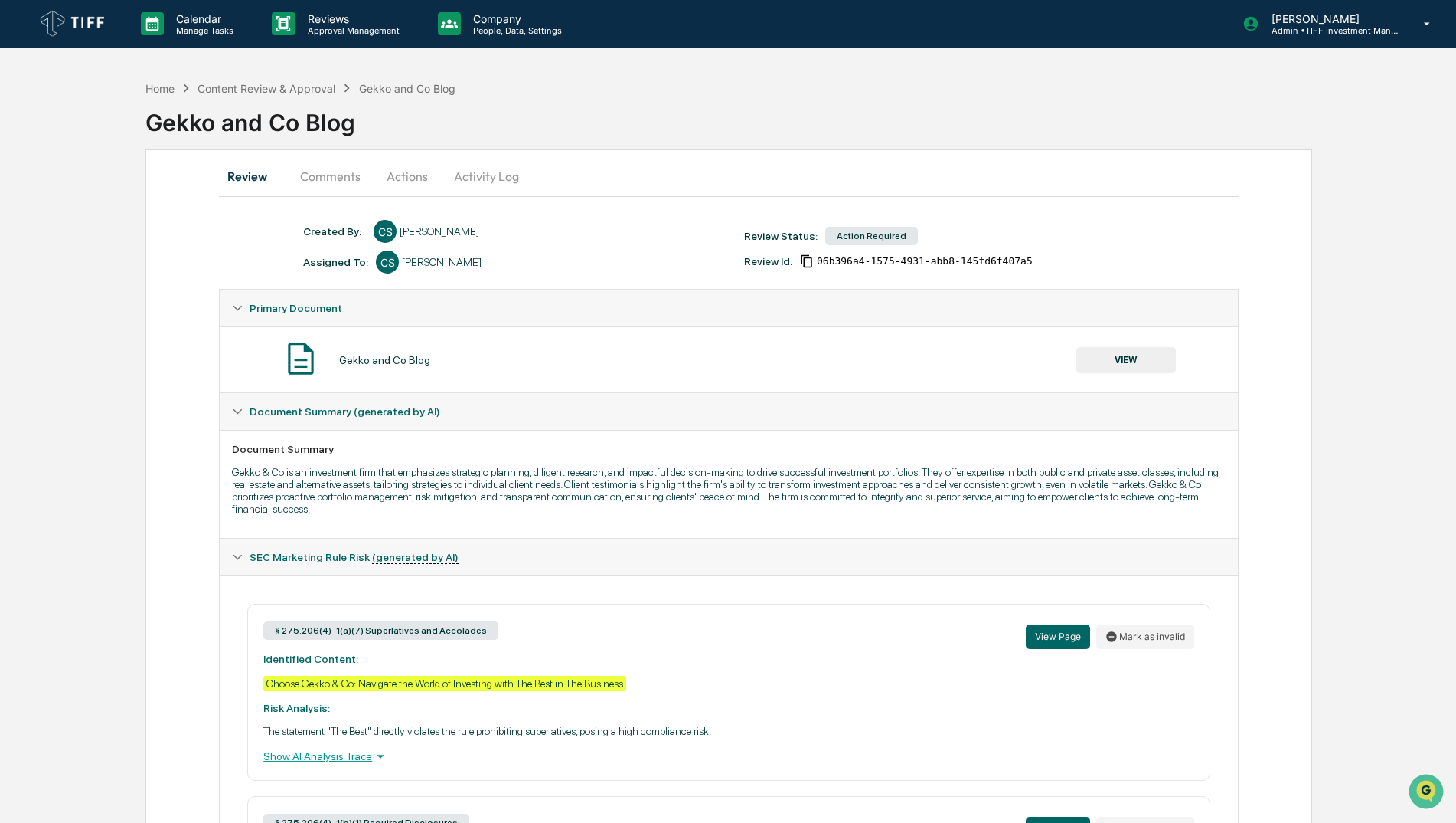
click at [416, 175] on button "Actions" at bounding box center [407, 176] width 69 height 37
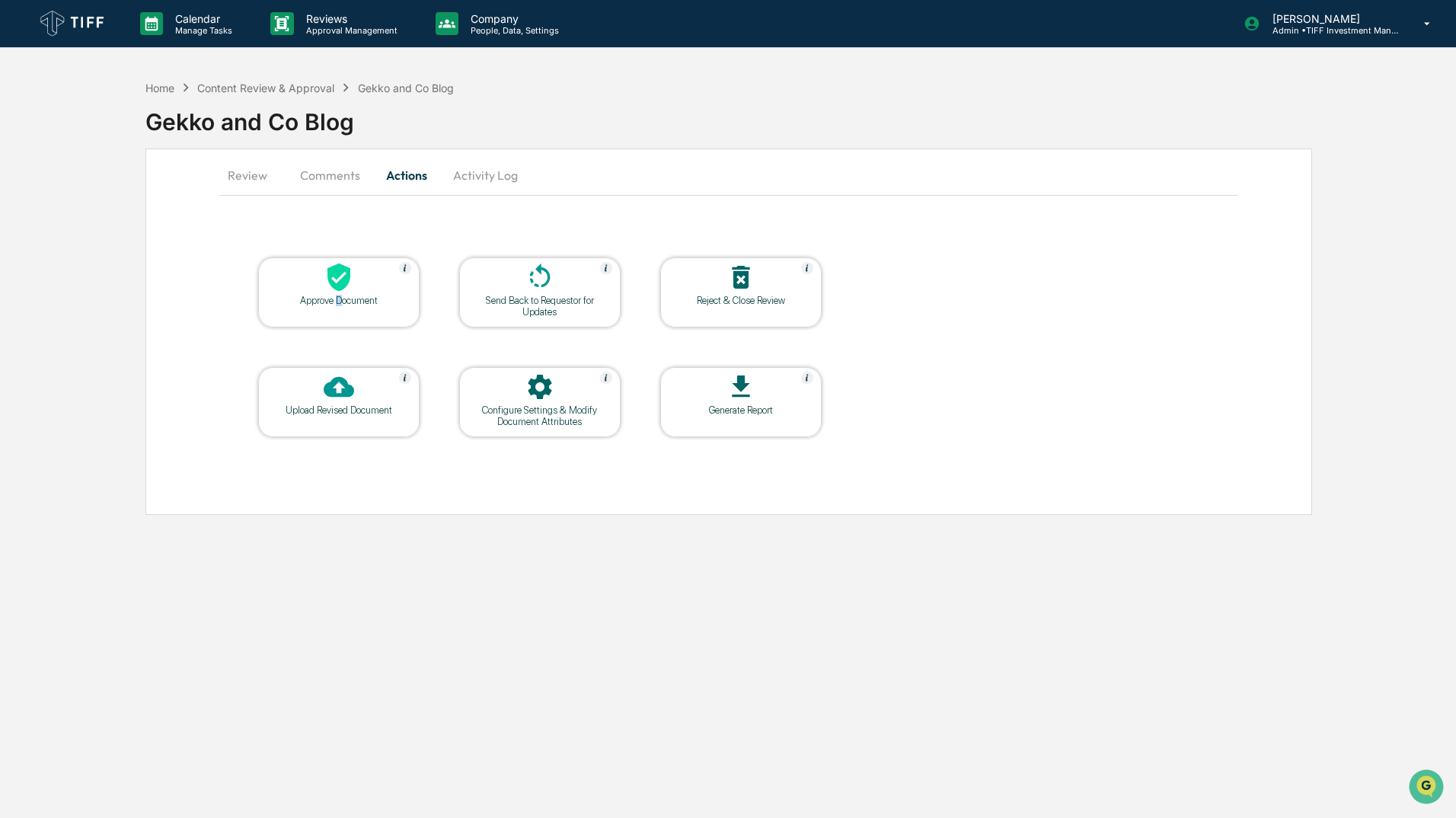
click at [339, 301] on div "Approve Document" at bounding box center [339, 300] width 137 height 11
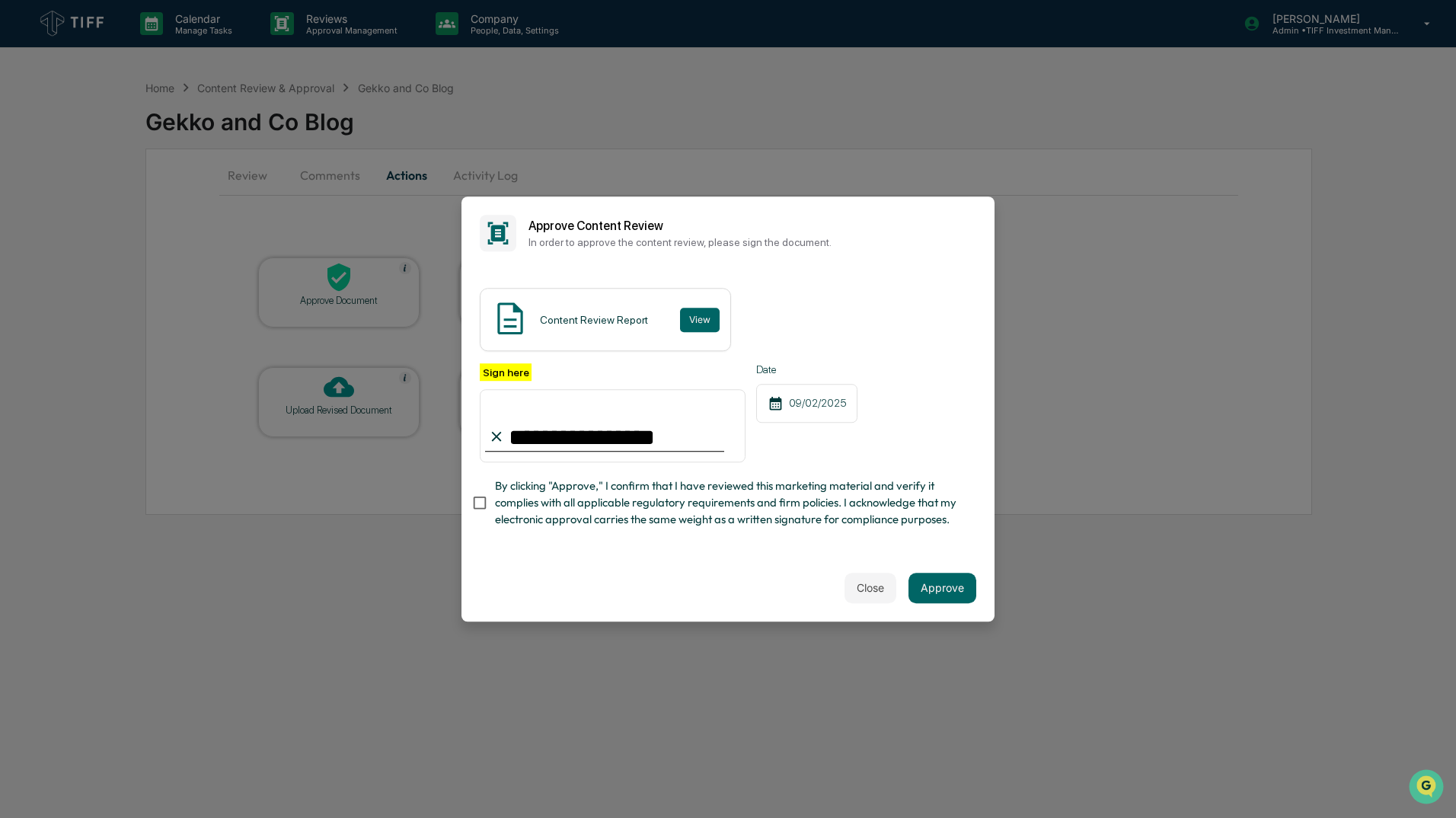
type input "**********"
drag, startPoint x: 948, startPoint y: 598, endPoint x: 940, endPoint y: 600, distance: 8.2
click at [947, 598] on button "Approve" at bounding box center [942, 588] width 68 height 31
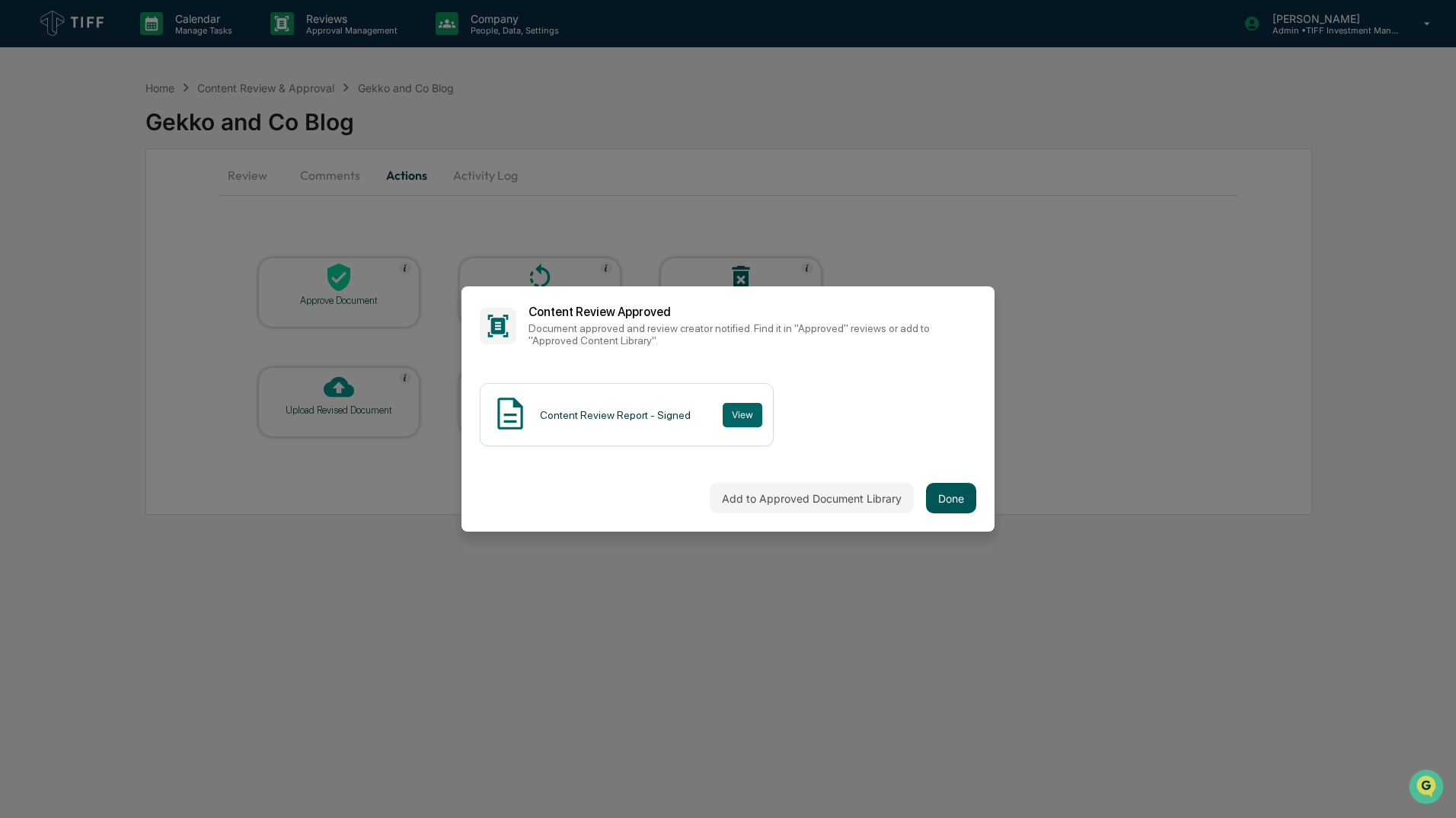
click at [950, 498] on button "Done" at bounding box center [951, 498] width 50 height 31
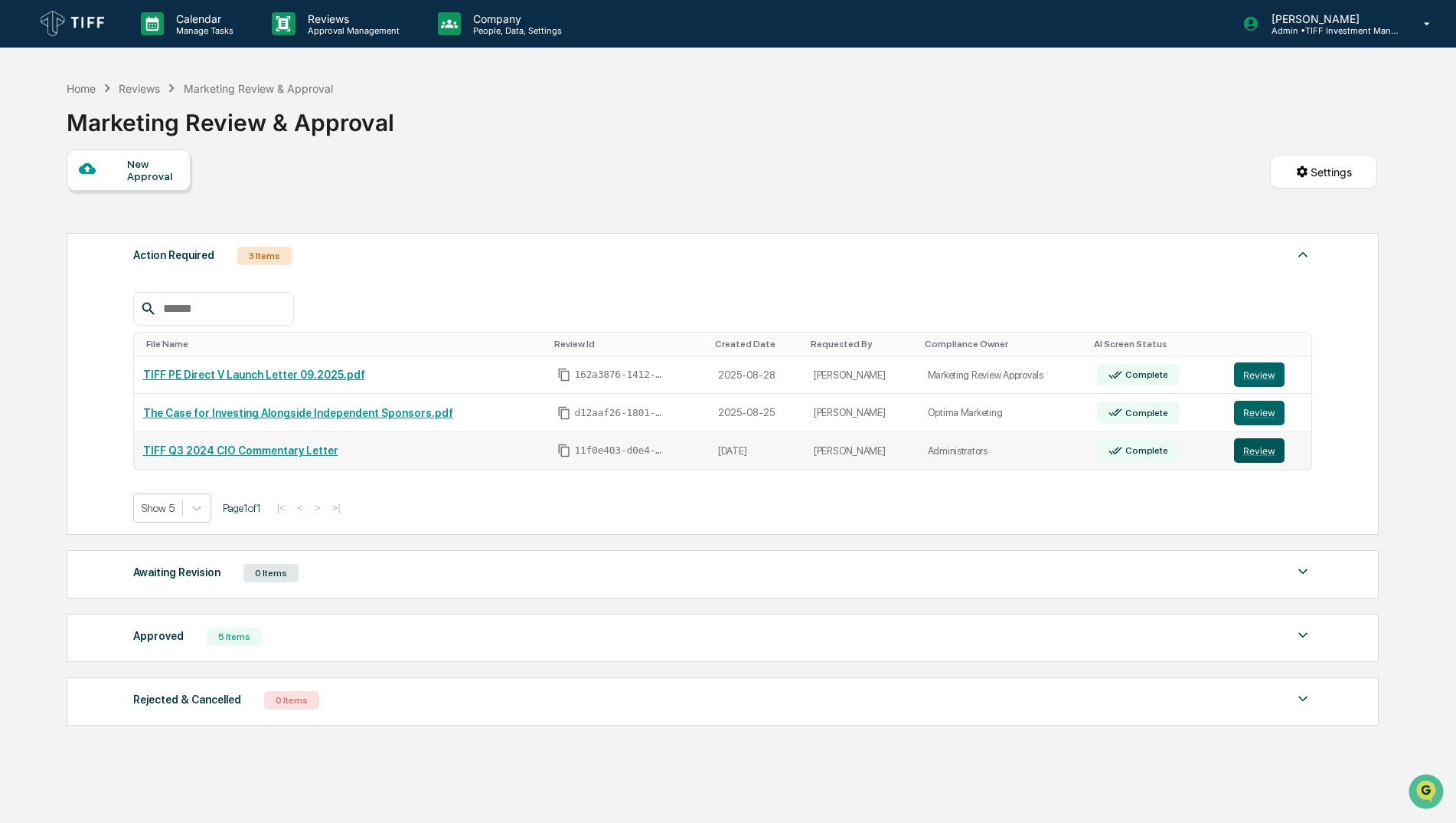
click at [1261, 446] on button "Review" at bounding box center [1259, 451] width 51 height 25
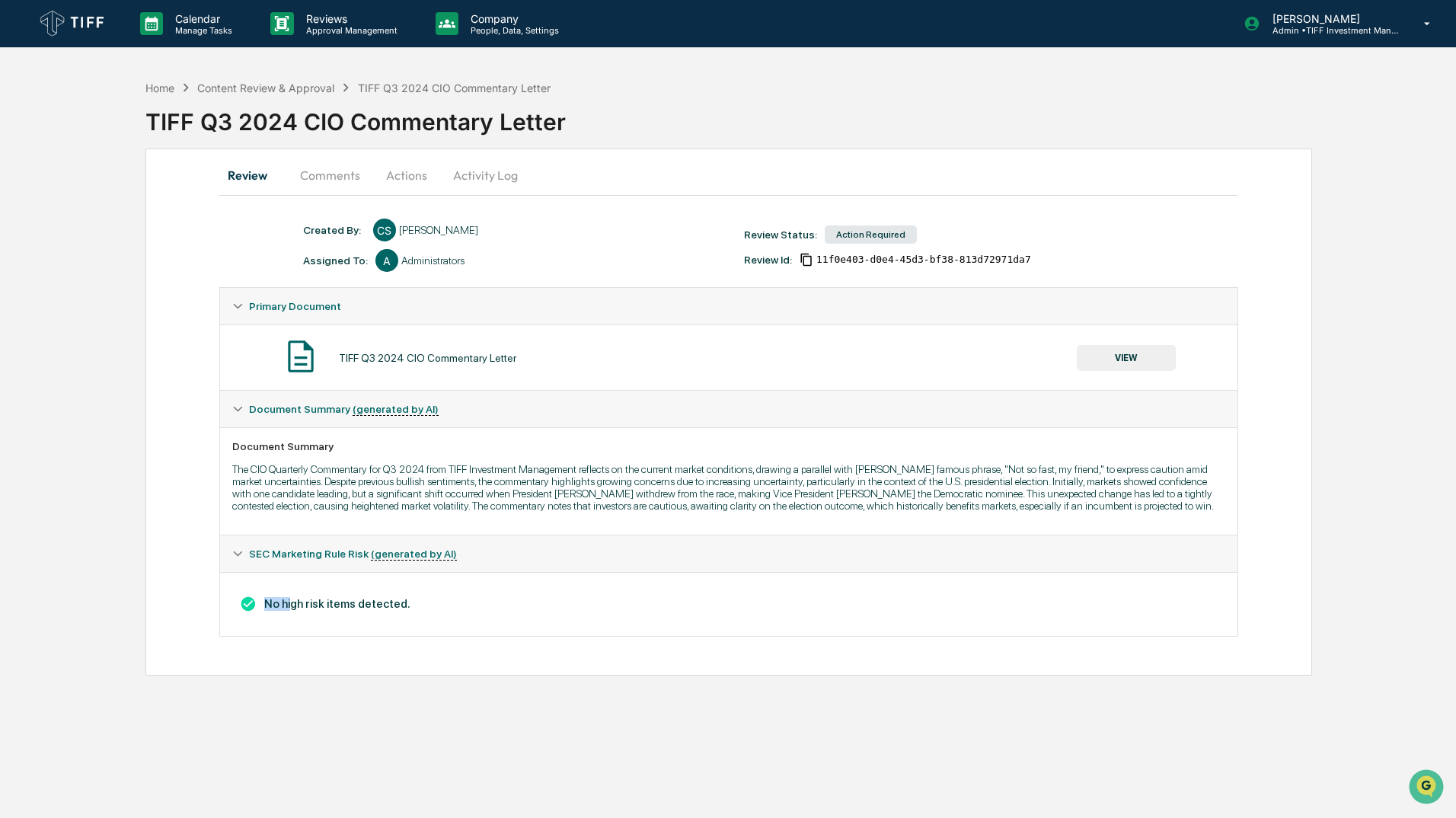
drag, startPoint x: 287, startPoint y: 606, endPoint x: 441, endPoint y: 609, distance: 154.0
click at [441, 609] on h3 "No high risk items detected." at bounding box center [729, 604] width 993 height 17
drag, startPoint x: 441, startPoint y: 609, endPoint x: 685, endPoint y: 529, distance: 256.8
click at [685, 529] on div "Document Summary The CIO Quarterly Commentary for Q3 2024 from TIFF Investment …" at bounding box center [728, 481] width 1017 height 108
click at [1096, 465] on p "The CIO Quarterly Commentary for Q3 2024 from TIFF Investment Management reflec…" at bounding box center [729, 487] width 993 height 49
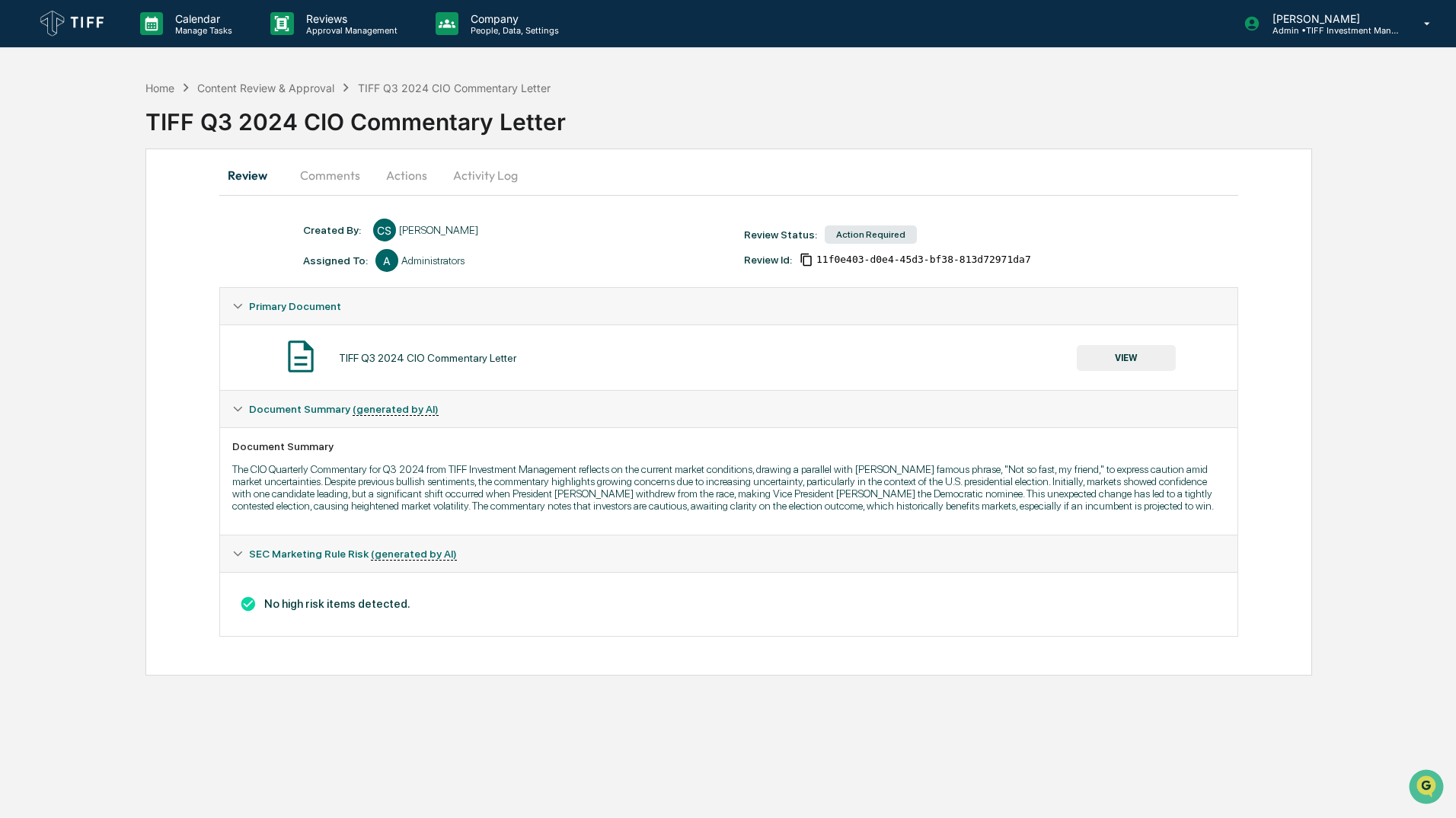
click at [380, 165] on button "Actions" at bounding box center [407, 175] width 68 height 37
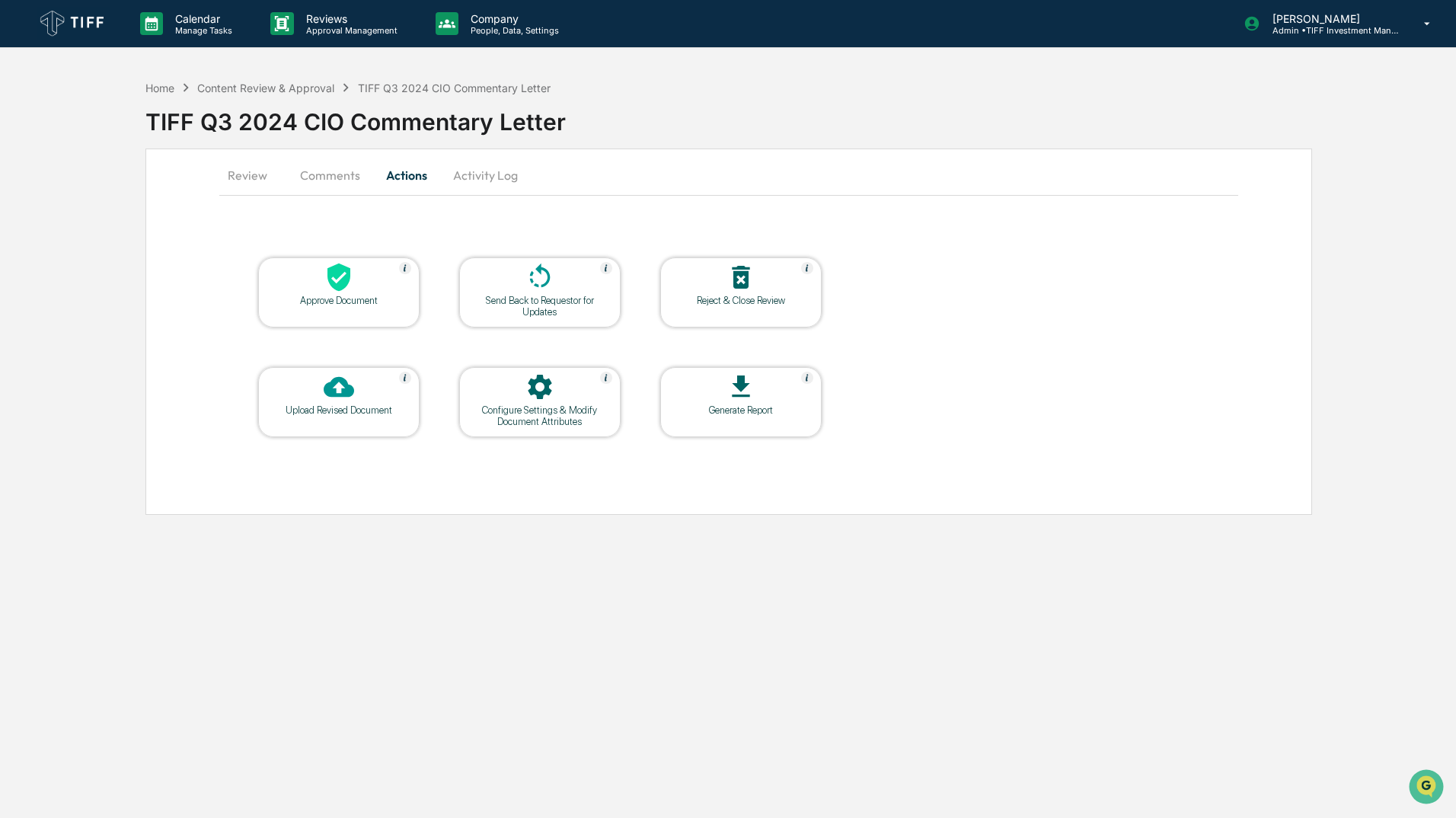
click at [348, 311] on div "Approve Document" at bounding box center [339, 292] width 162 height 70
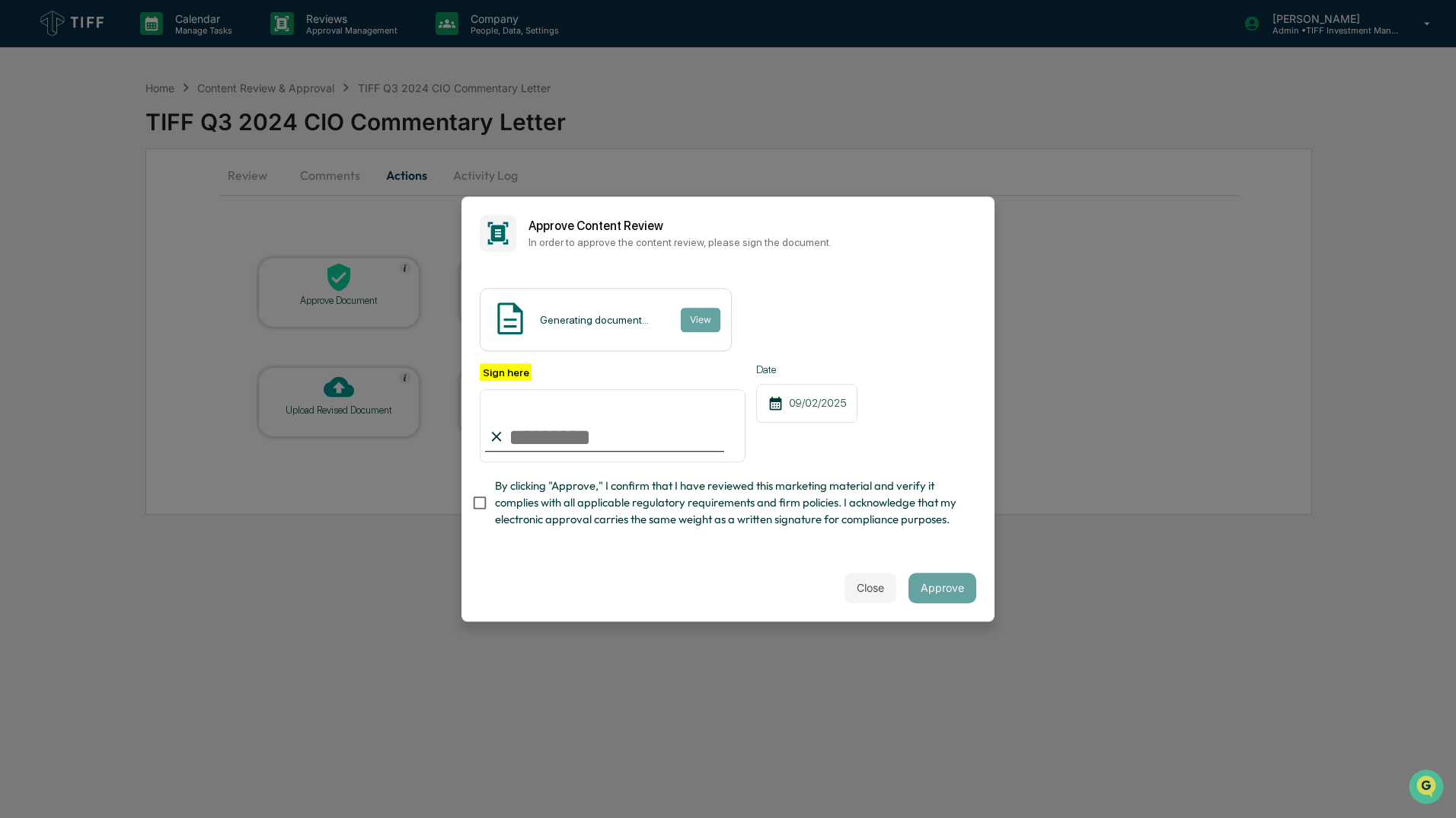
click at [540, 410] on input "Sign here" at bounding box center [612, 426] width 266 height 74
type input "**********"
click at [961, 594] on button "Approve" at bounding box center [942, 588] width 68 height 31
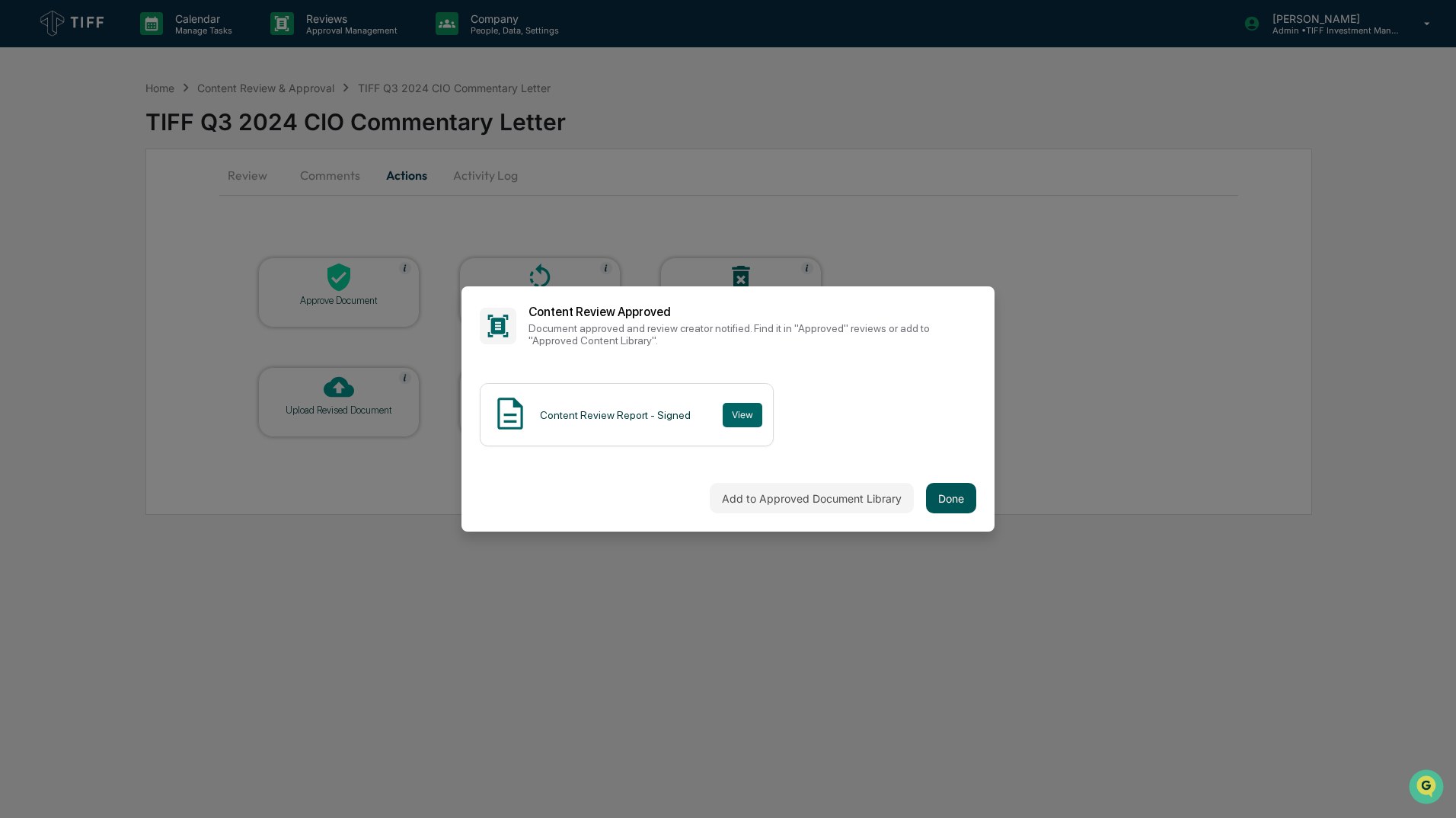
click at [958, 494] on button "Done" at bounding box center [951, 498] width 50 height 31
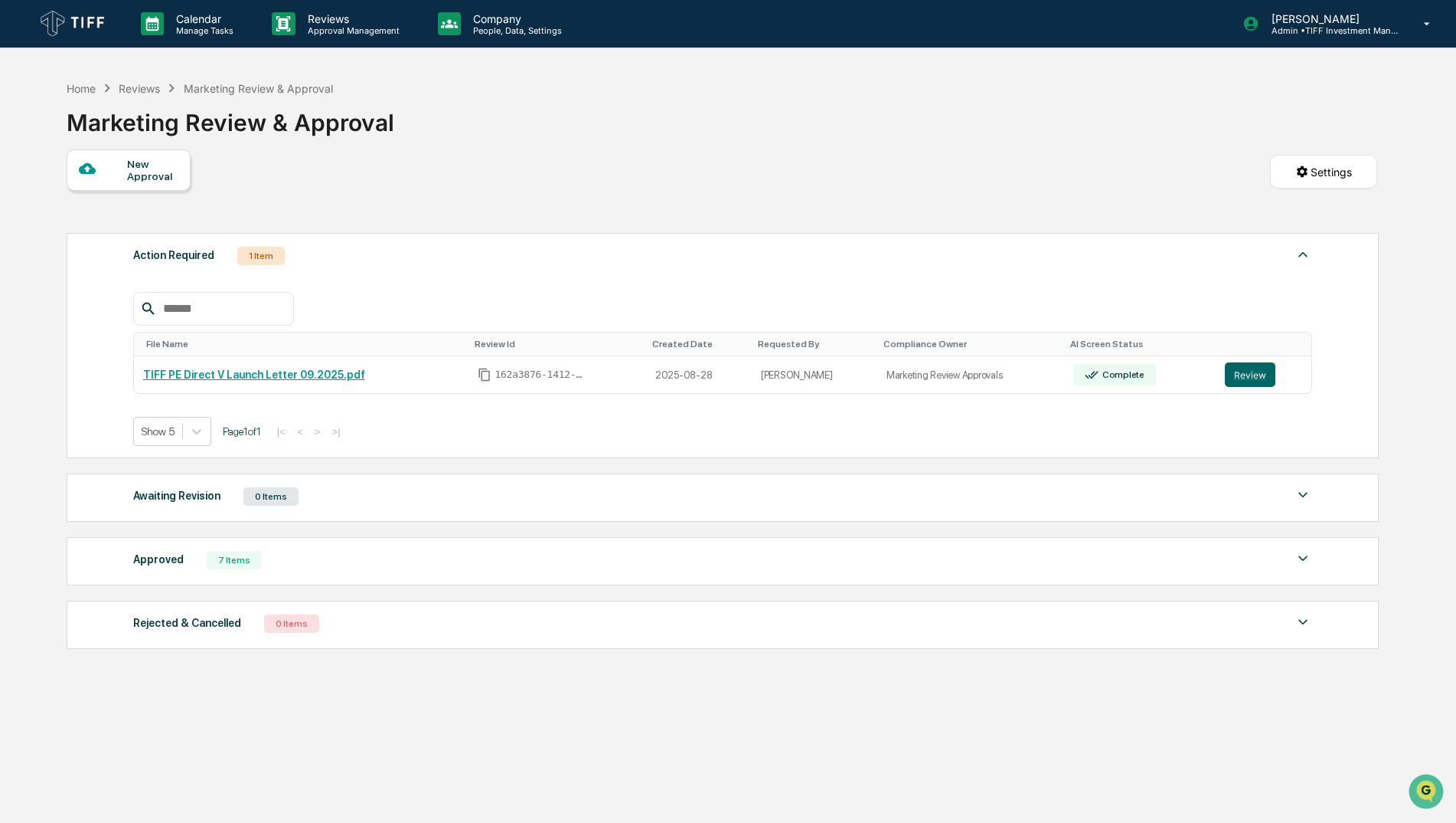
click at [191, 568] on div "Approved 7 Items" at bounding box center [723, 560] width 1180 height 21
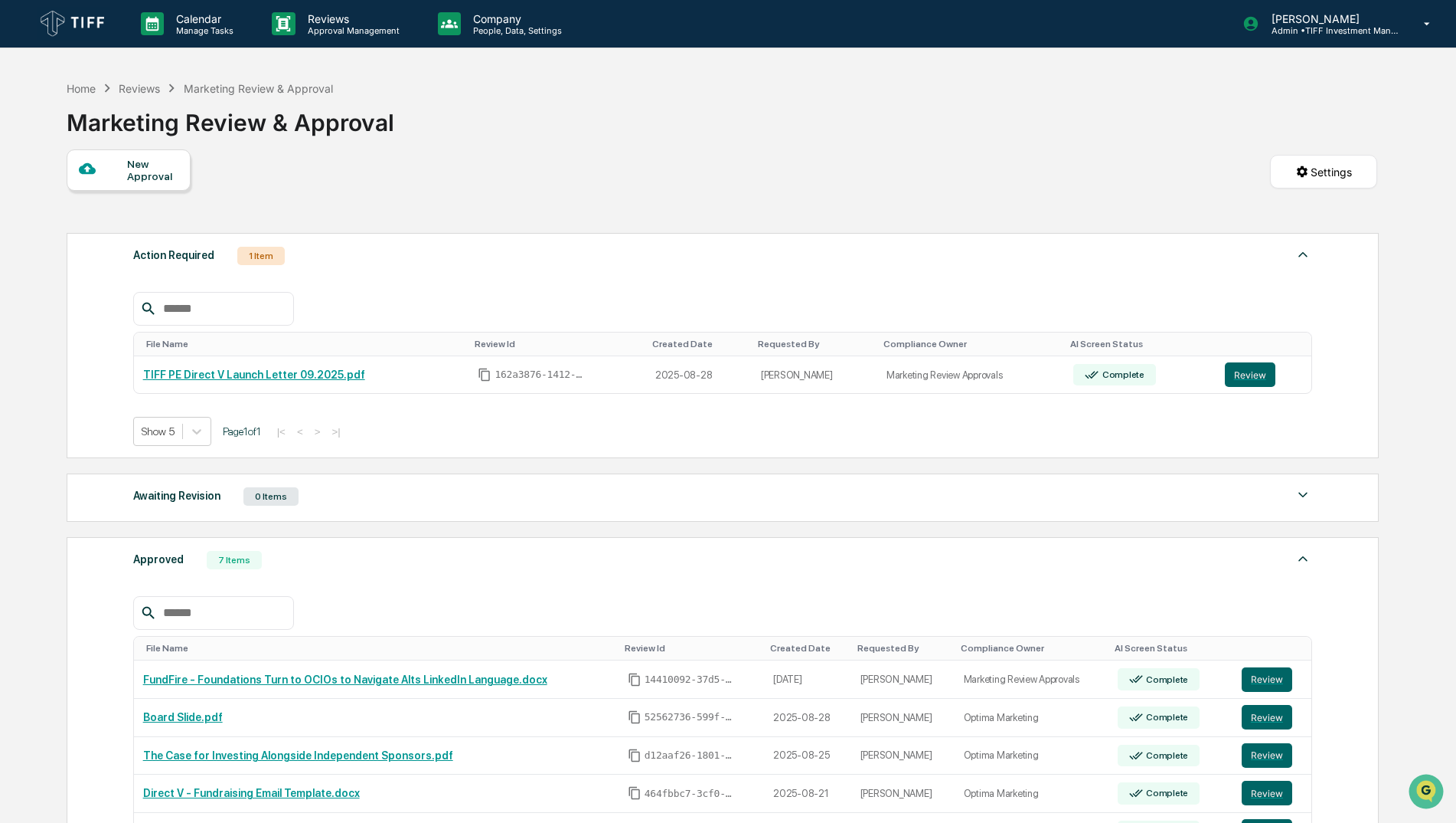
click at [1153, 165] on div "New Approval Settings" at bounding box center [722, 187] width 1311 height 76
click at [960, 101] on div "Home Reviews Marketing Review & Approval Marketing Review & Approval" at bounding box center [722, 111] width 1311 height 77
